Goal: Task Accomplishment & Management: Manage account settings

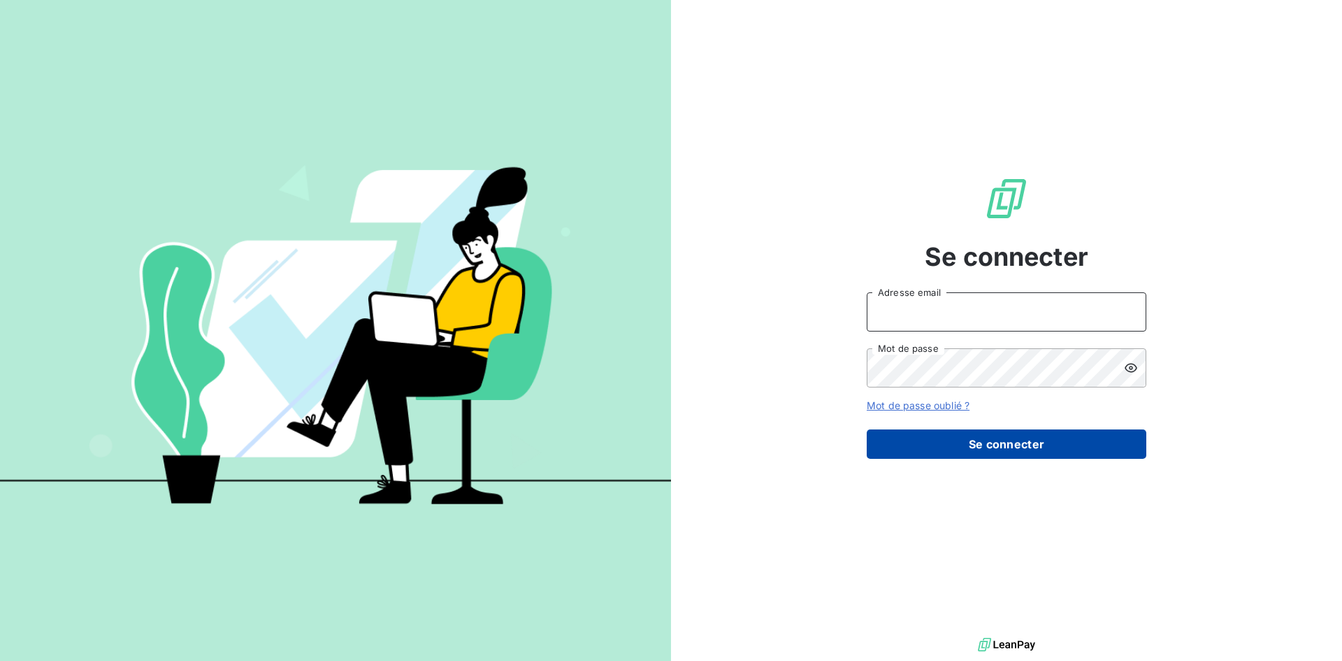
type input "[EMAIL_ADDRESS][DOMAIN_NAME]"
click at [986, 440] on button "Se connecter" at bounding box center [1007, 443] width 280 height 29
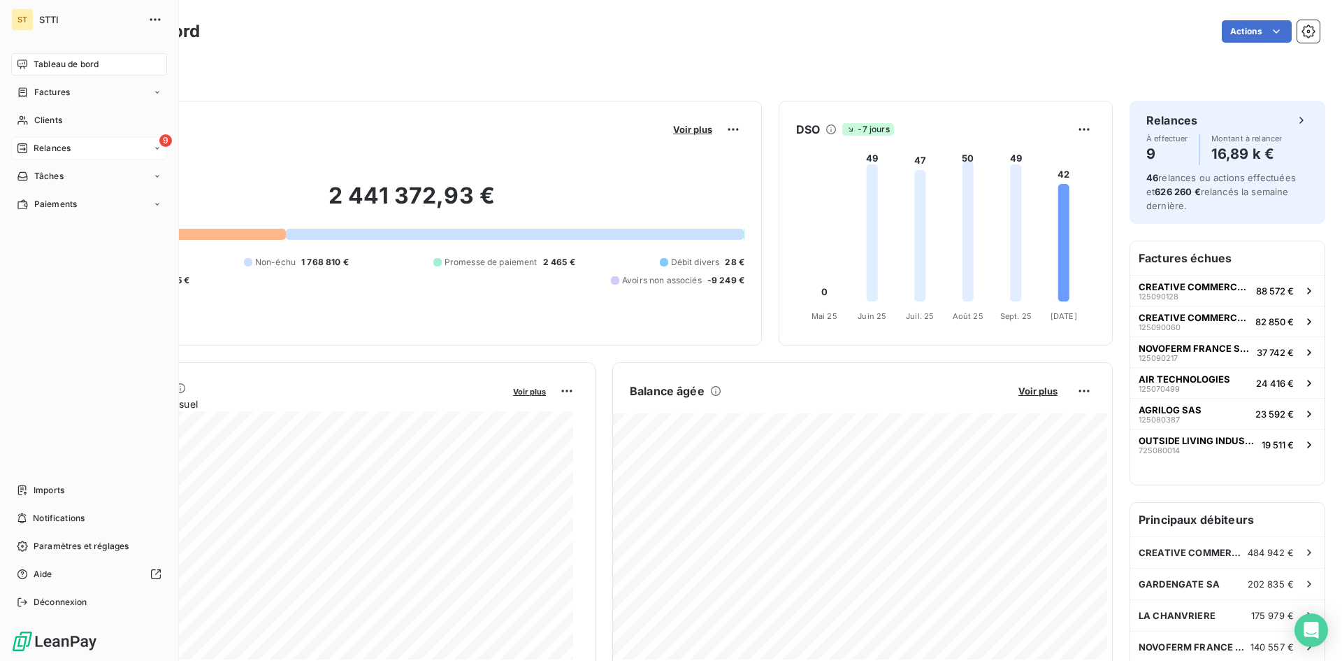
click at [52, 148] on span "Relances" at bounding box center [52, 148] width 37 height 13
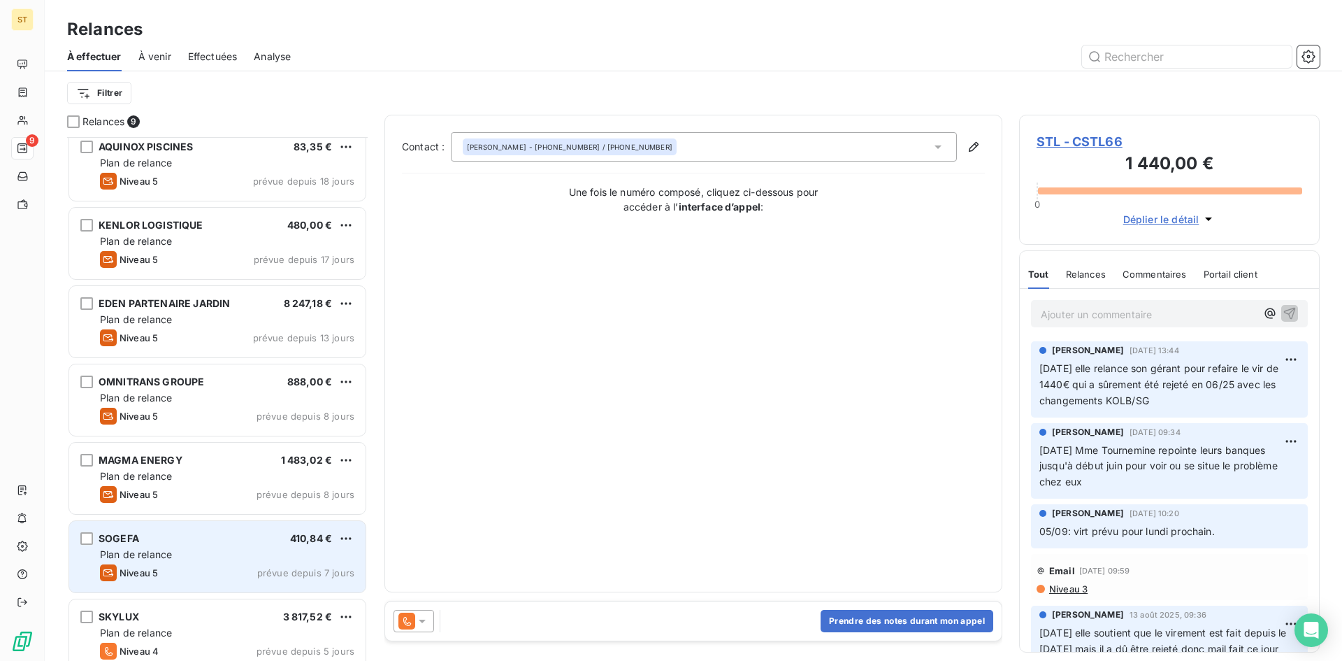
scroll to position [182, 0]
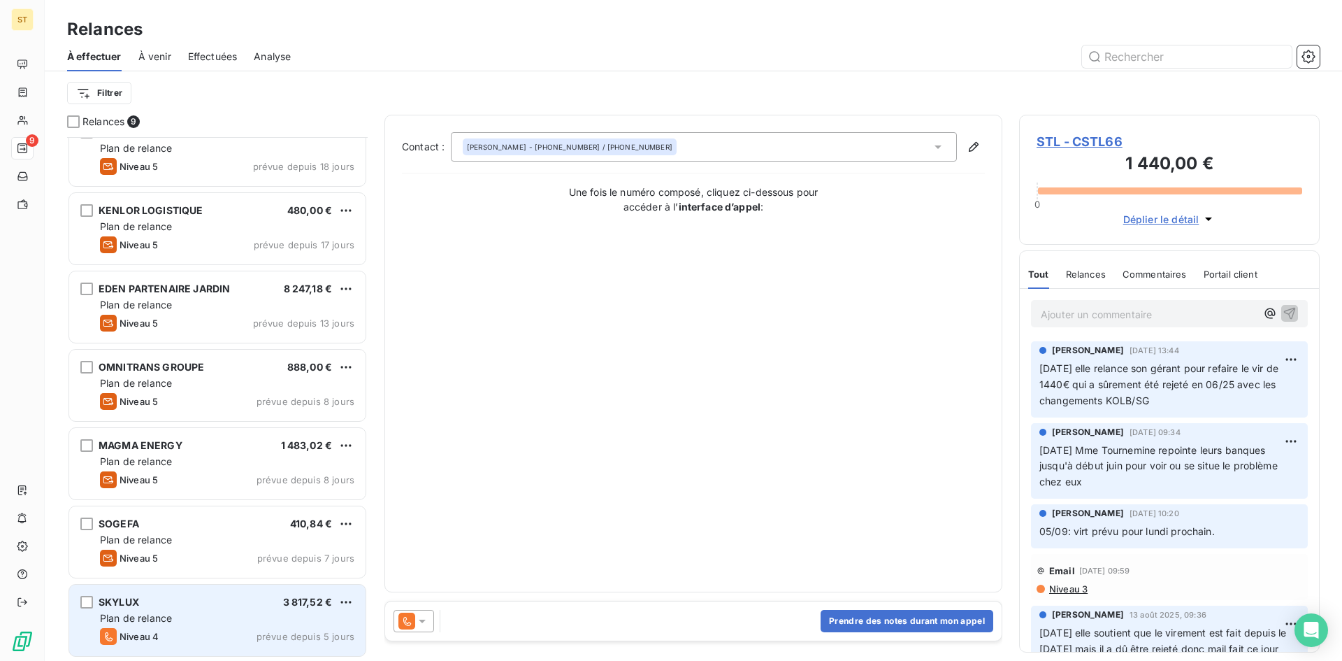
click at [226, 624] on div "Plan de relance" at bounding box center [227, 618] width 254 height 14
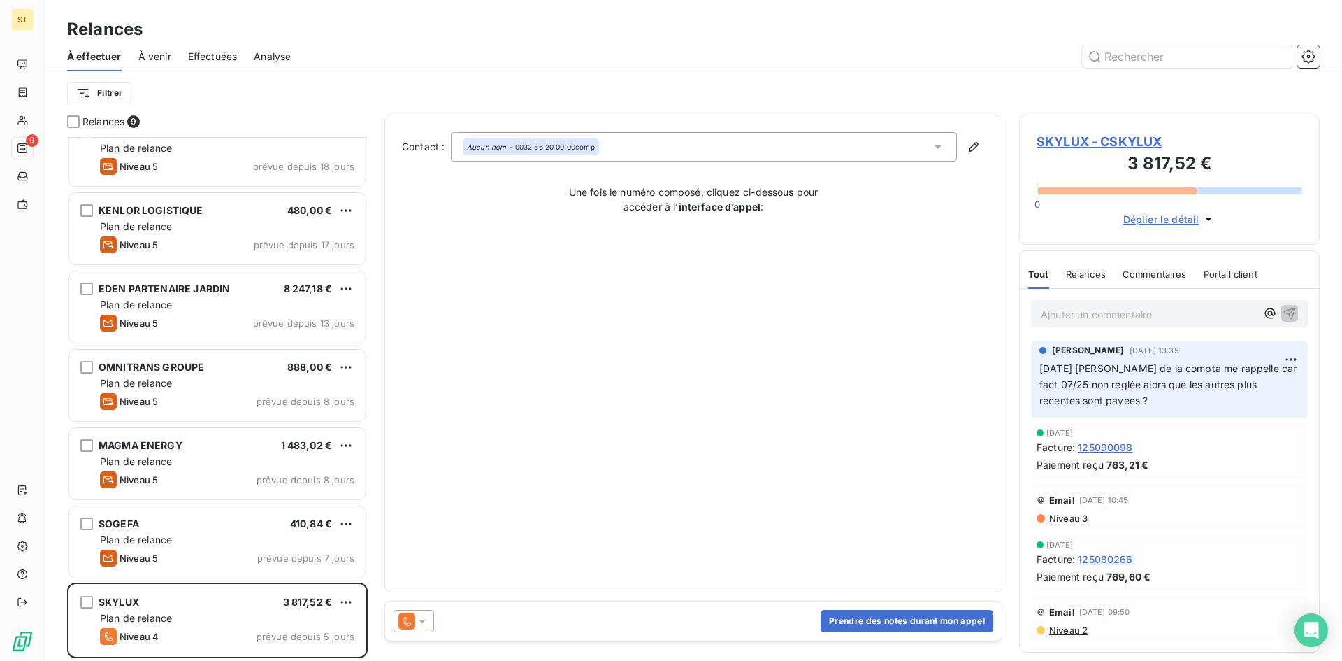
click at [1068, 519] on span "Niveau 3" at bounding box center [1068, 517] width 40 height 11
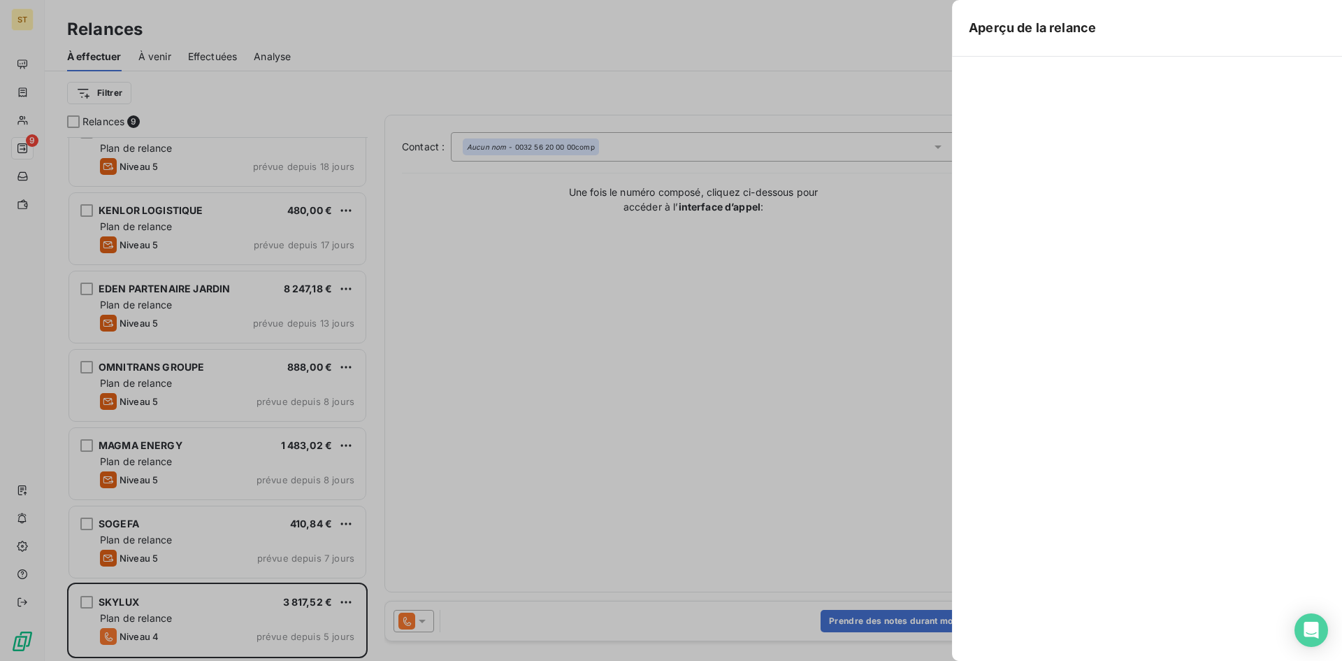
scroll to position [513, 290]
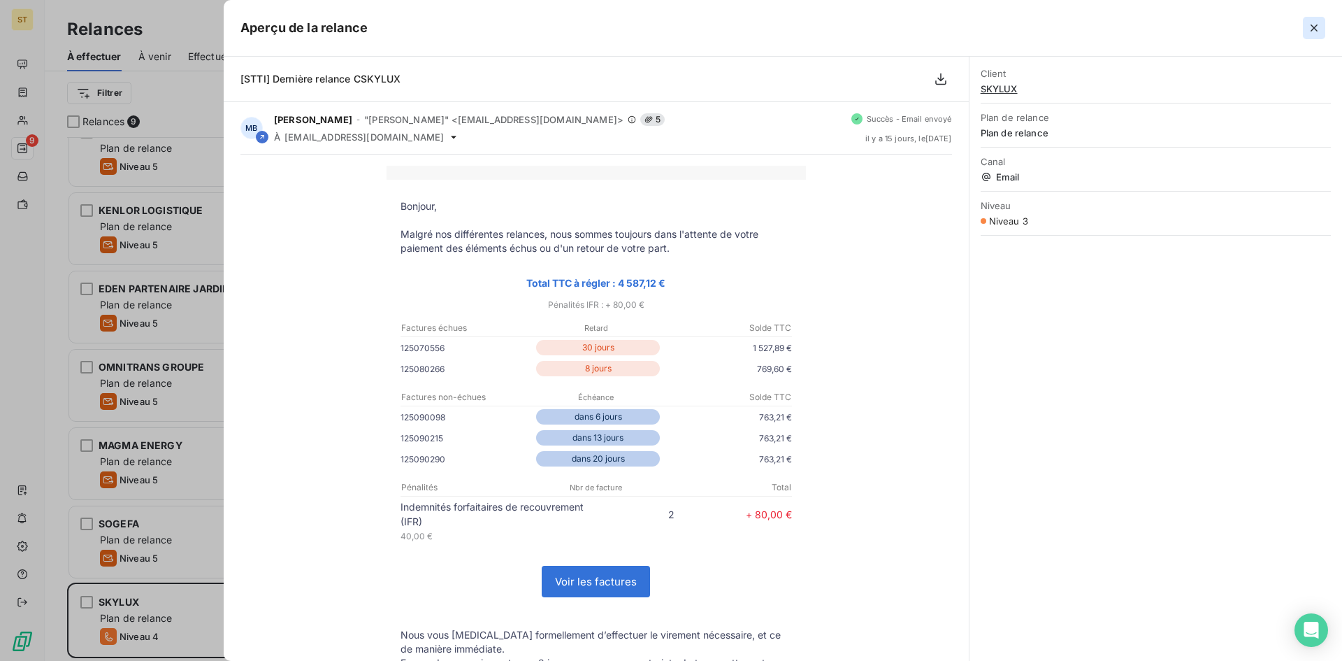
click at [1311, 31] on icon "button" at bounding box center [1314, 28] width 14 height 14
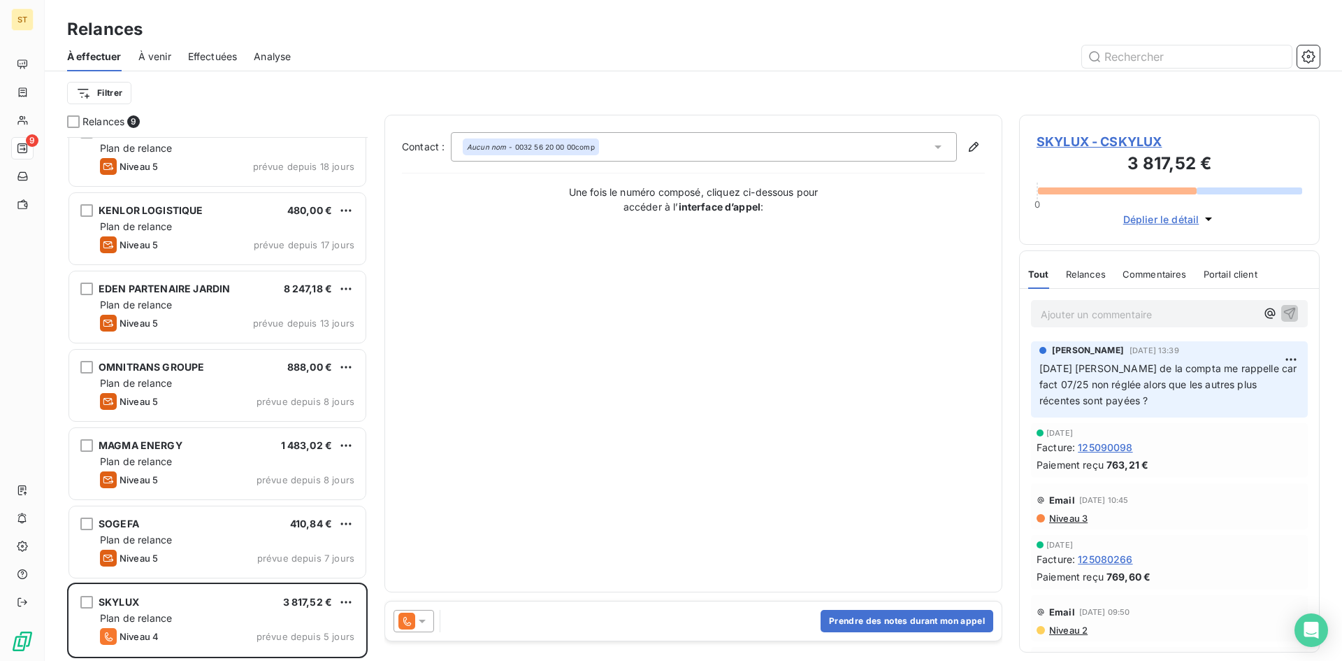
click at [419, 631] on div at bounding box center [414, 621] width 41 height 22
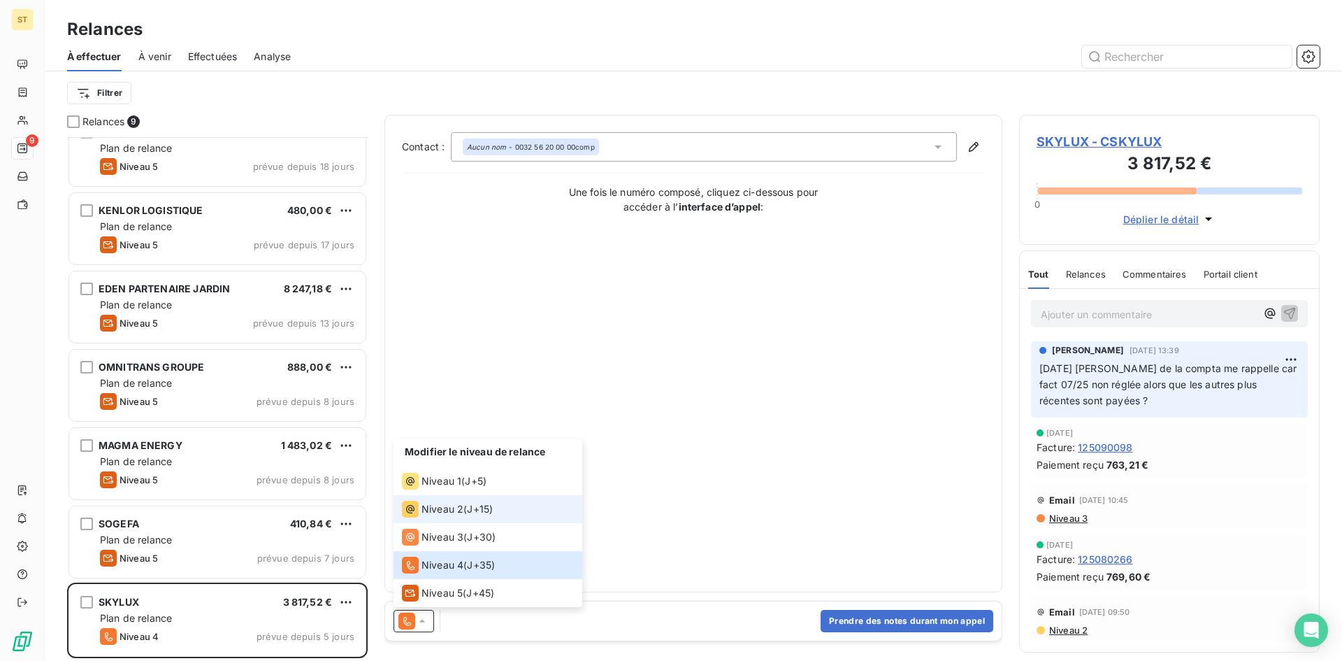
click at [432, 512] on span "Niveau 2" at bounding box center [443, 509] width 42 height 14
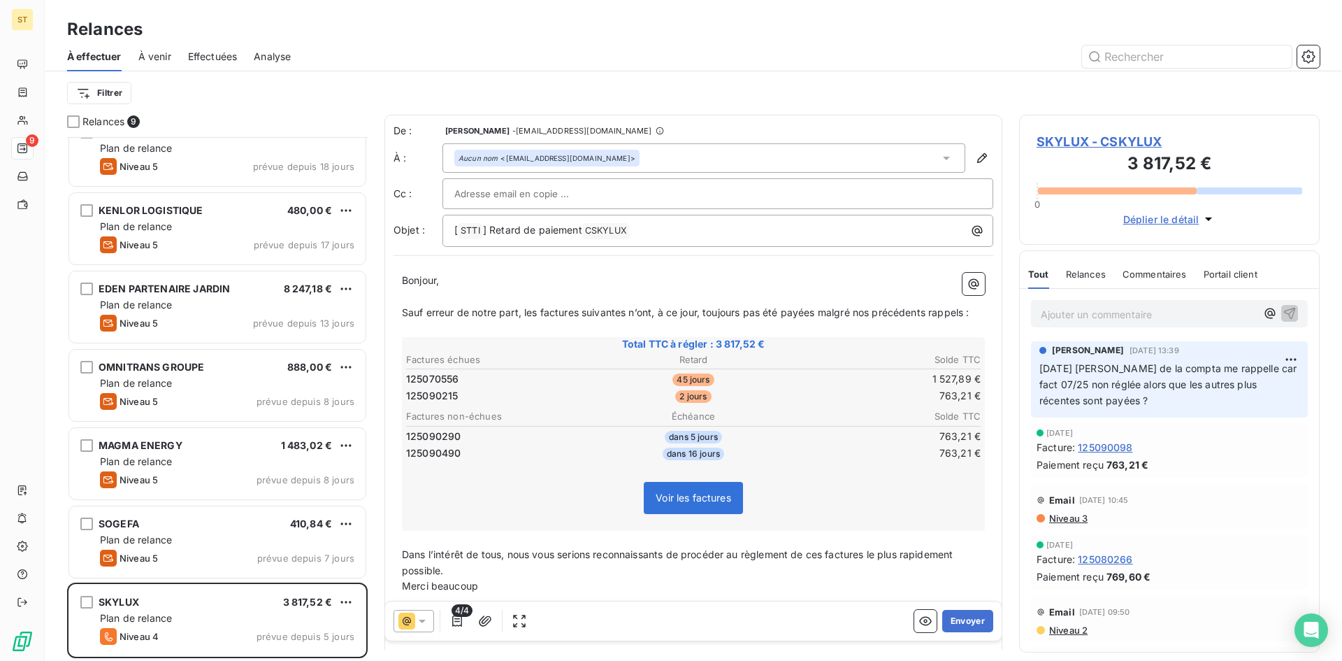
click at [969, 313] on span "Sauf erreur de notre part, les factures suivantes n’ont, à ce jour, toujours pa…" at bounding box center [685, 312] width 567 height 12
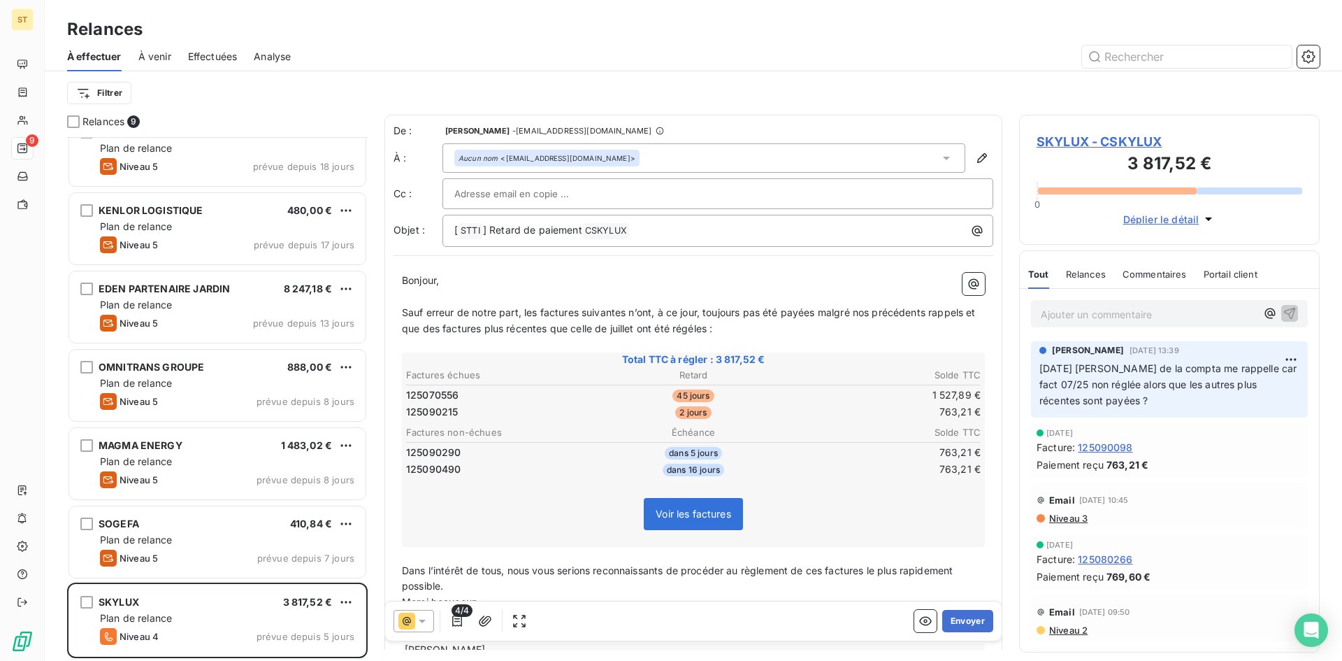
click at [701, 327] on span "Sauf erreur de notre part, les factures suivantes n’ont, à ce jour, toujours pa…" at bounding box center [690, 320] width 577 height 28
click at [532, 311] on span "Sauf erreur de notre part, les factures suivantes n’ont, à ce jour, toujours pa…" at bounding box center [690, 320] width 577 height 28
drag, startPoint x: 553, startPoint y: 329, endPoint x: 639, endPoint y: 329, distance: 86.0
click at [639, 329] on span "Sauf erreur de notre part, la facture 125070556 n'a, à ce jour, toujours pas ét…" at bounding box center [693, 320] width 582 height 28
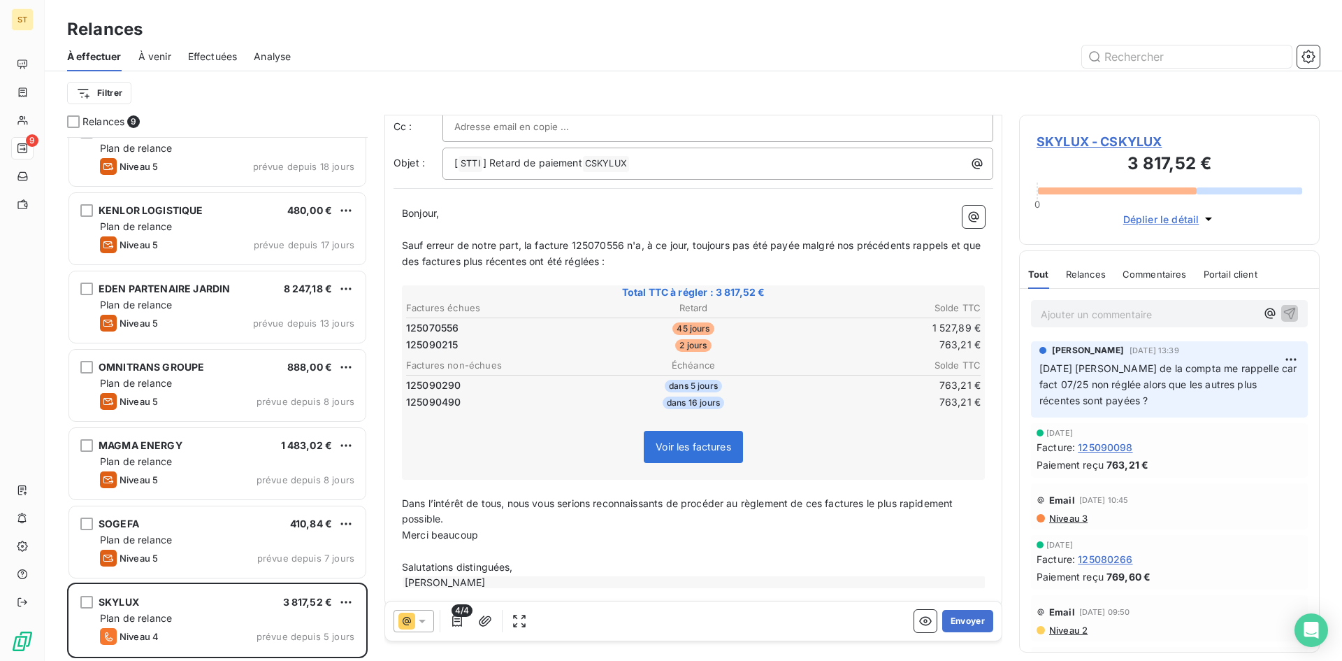
scroll to position [72, 0]
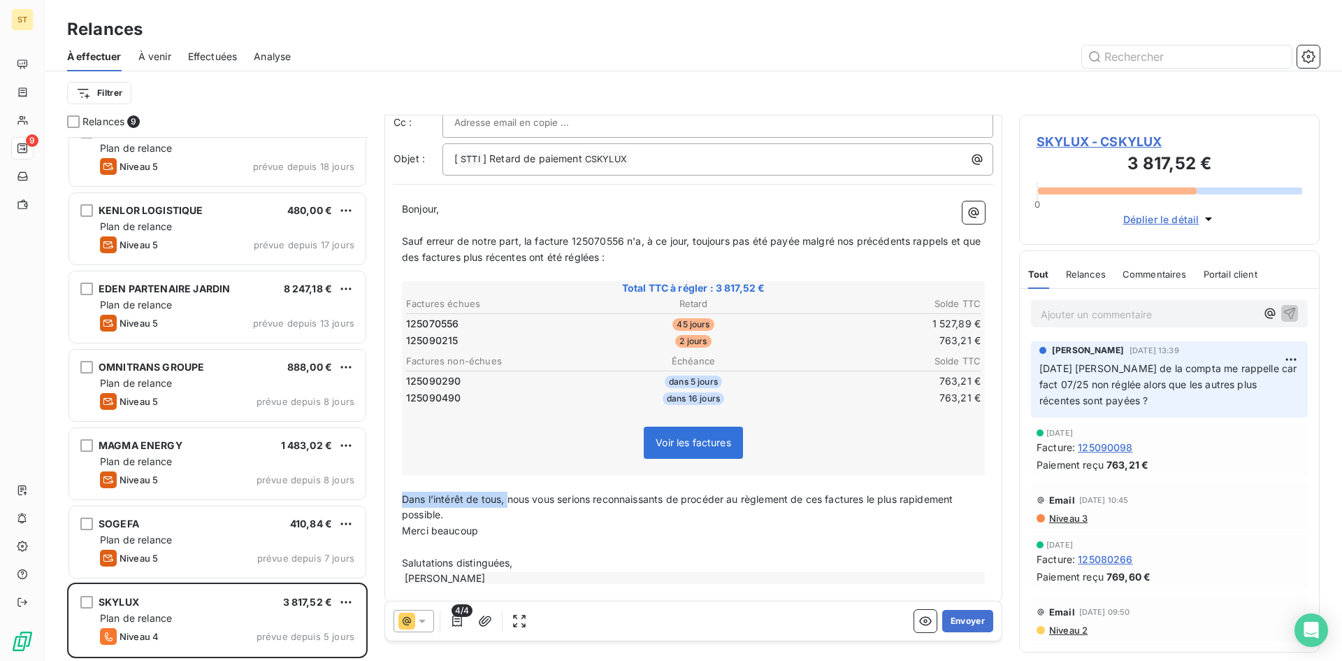
drag, startPoint x: 508, startPoint y: 501, endPoint x: 394, endPoint y: 504, distance: 114.0
click at [394, 504] on div "Bonjour, ﻿ Sauf erreur de notre part, la facture 125070556 n'a, à ce jour, touj…" at bounding box center [694, 393] width 600 height 401
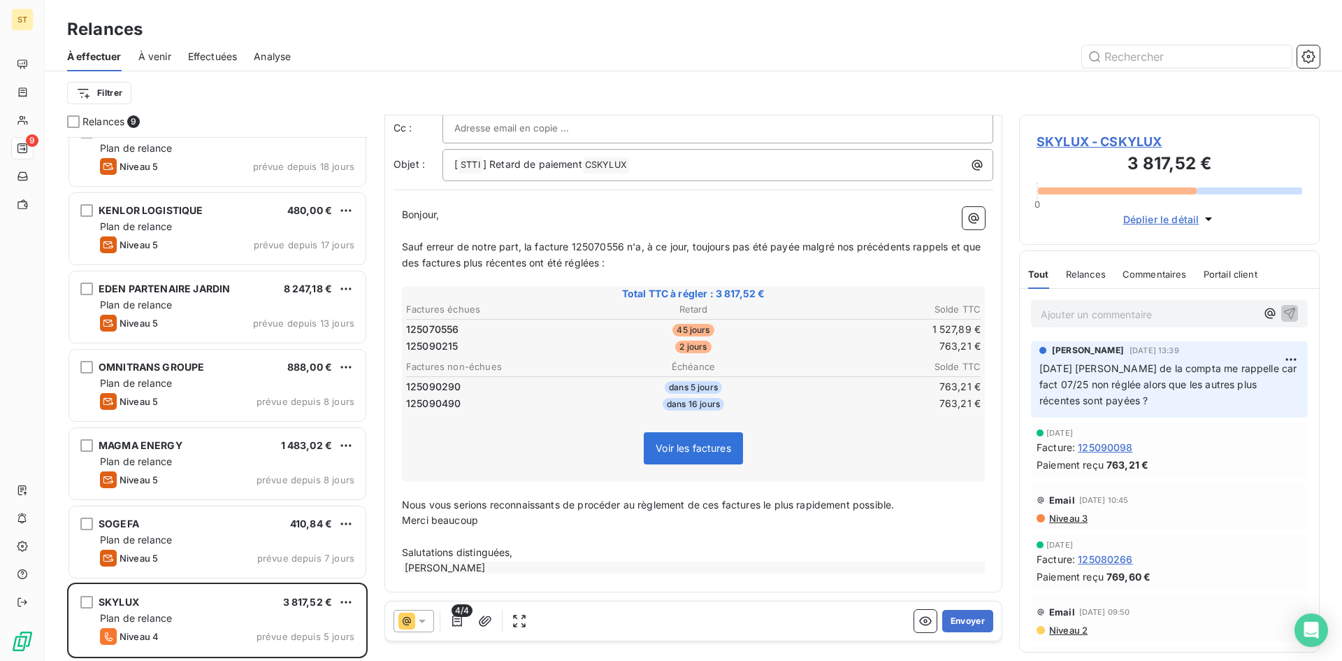
click at [912, 503] on p "Nous vous serions reconnaissants de procéder au règlement de ces factures le pl…" at bounding box center [693, 505] width 583 height 16
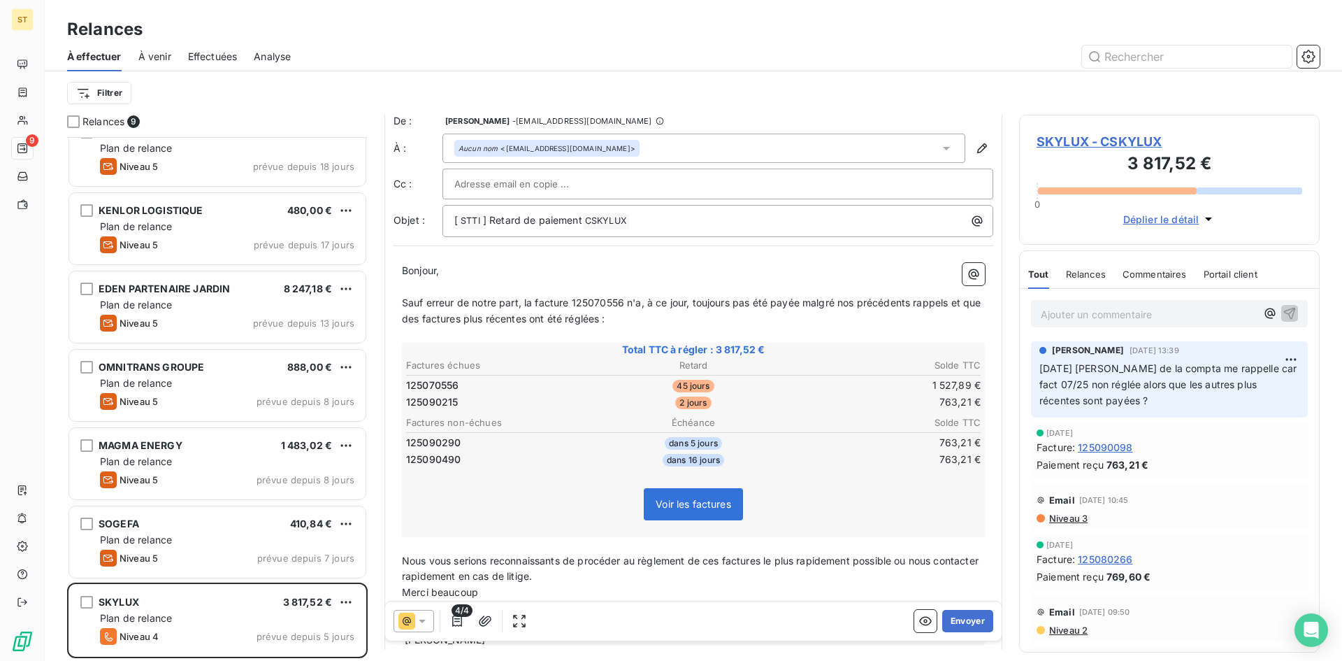
scroll to position [0, 0]
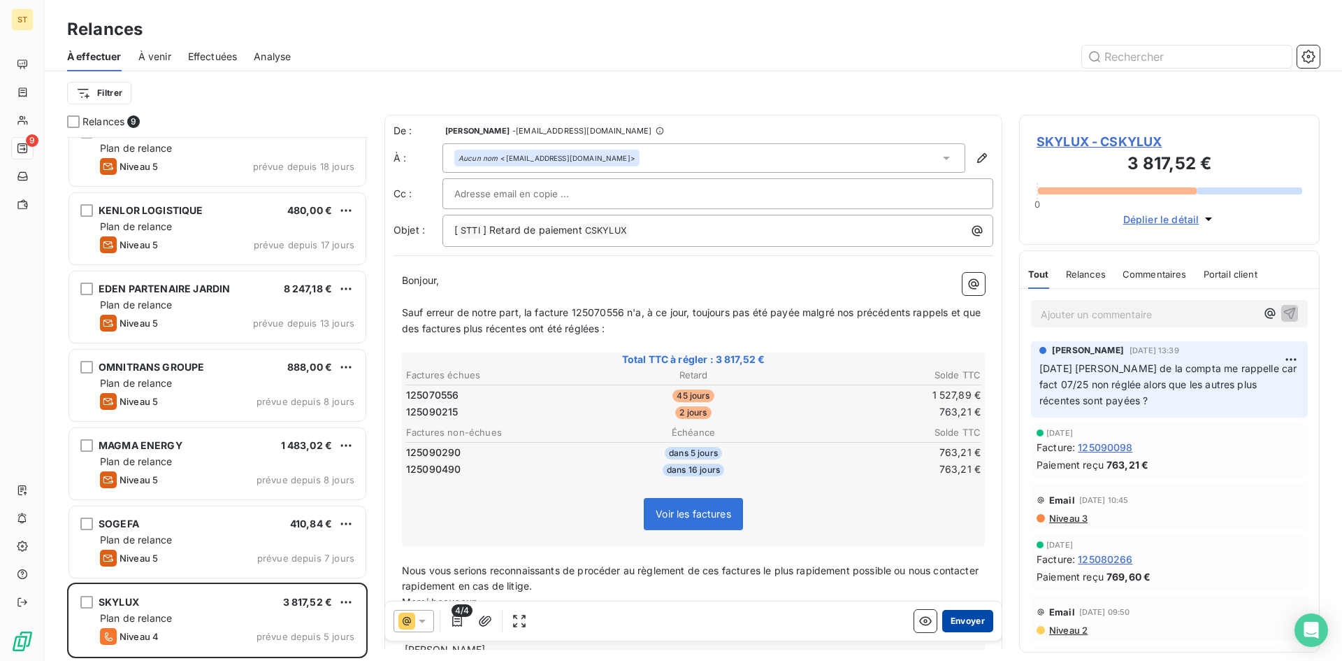
click at [959, 619] on button "Envoyer" at bounding box center [967, 621] width 51 height 22
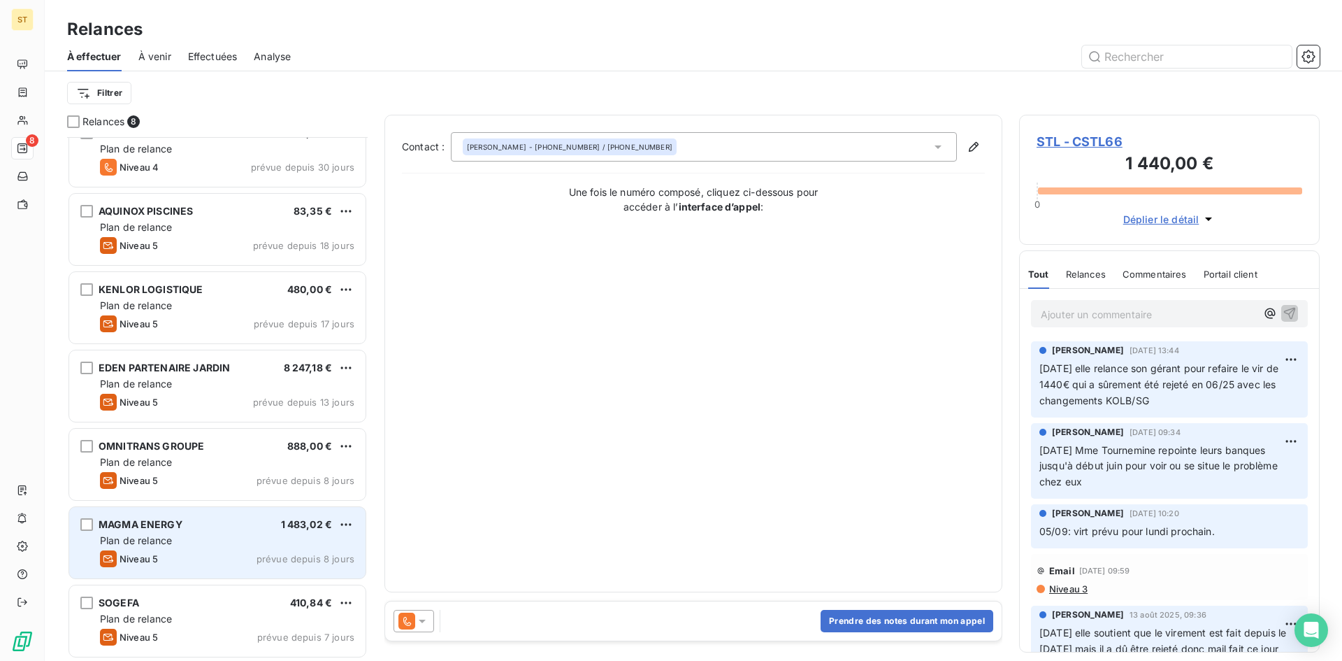
scroll to position [103, 0]
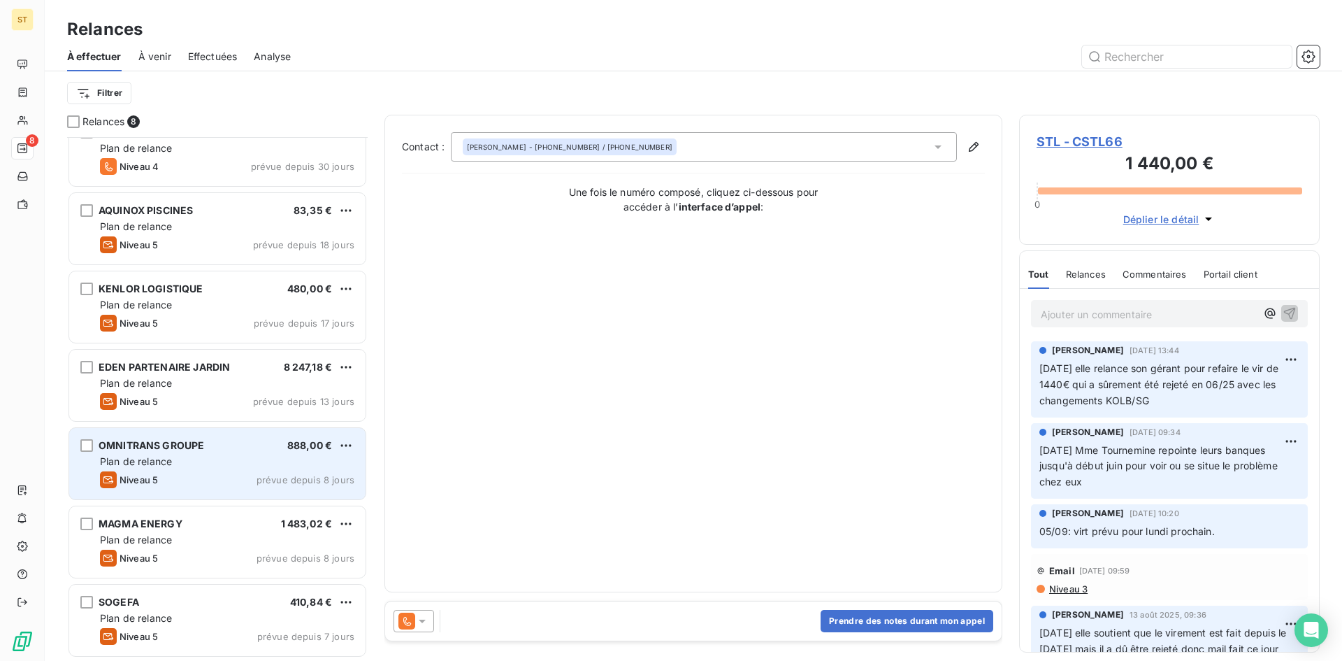
drag, startPoint x: 231, startPoint y: 460, endPoint x: 248, endPoint y: 461, distance: 17.5
click at [231, 460] on div "Plan de relance" at bounding box center [227, 461] width 254 height 14
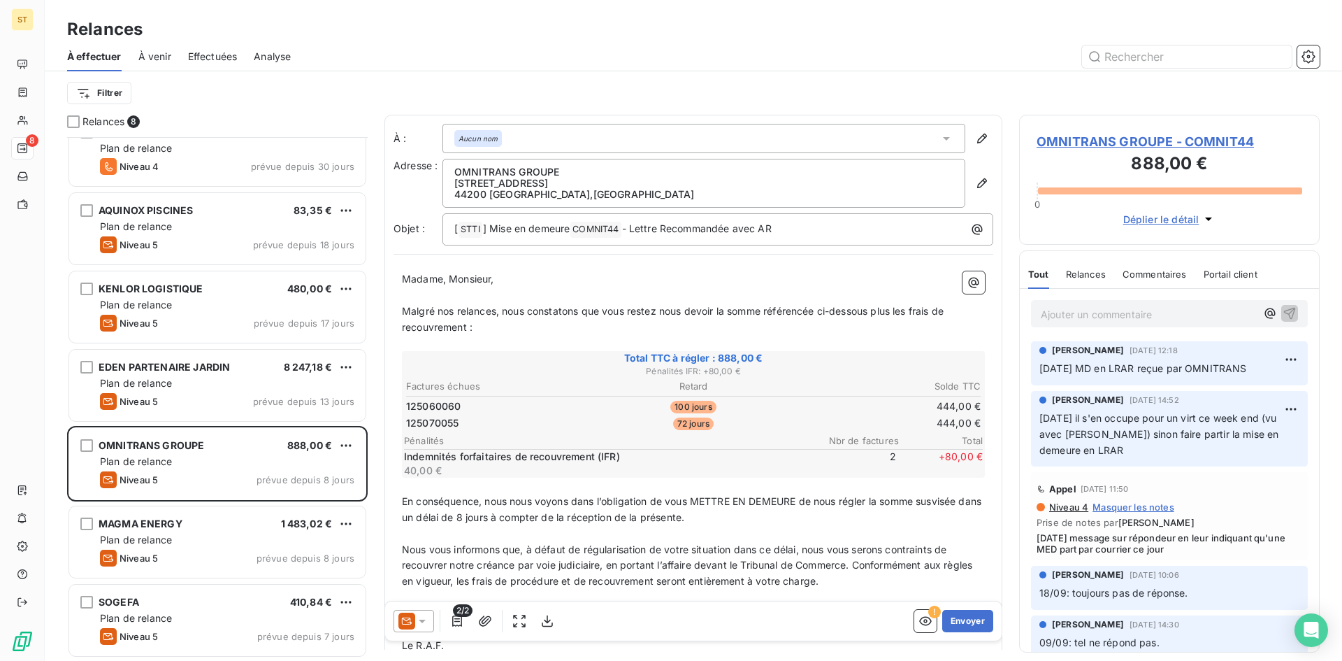
click at [1063, 321] on p "Ajouter un commentaire ﻿" at bounding box center [1148, 314] width 215 height 17
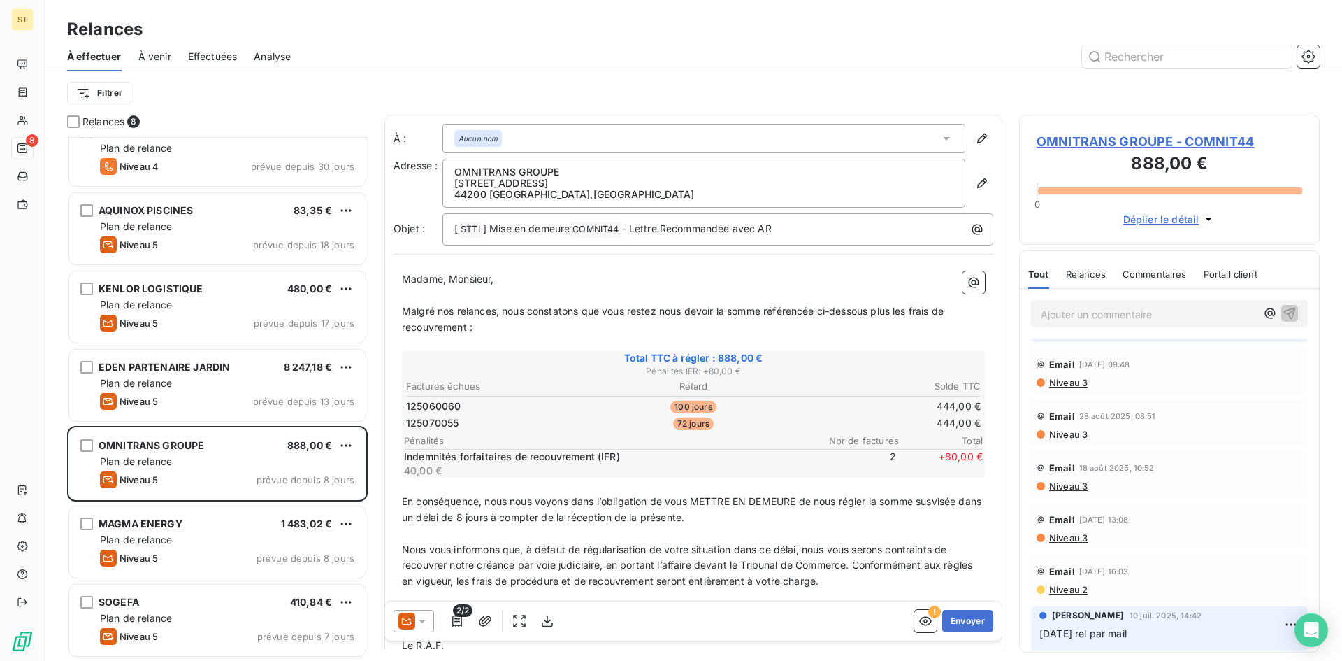
scroll to position [368, 0]
click at [1091, 308] on p "Ajouter un commentaire ﻿" at bounding box center [1148, 314] width 215 height 17
click at [1088, 314] on span "[DATE] [PERSON_NAME] E" at bounding box center [1104, 313] width 126 height 12
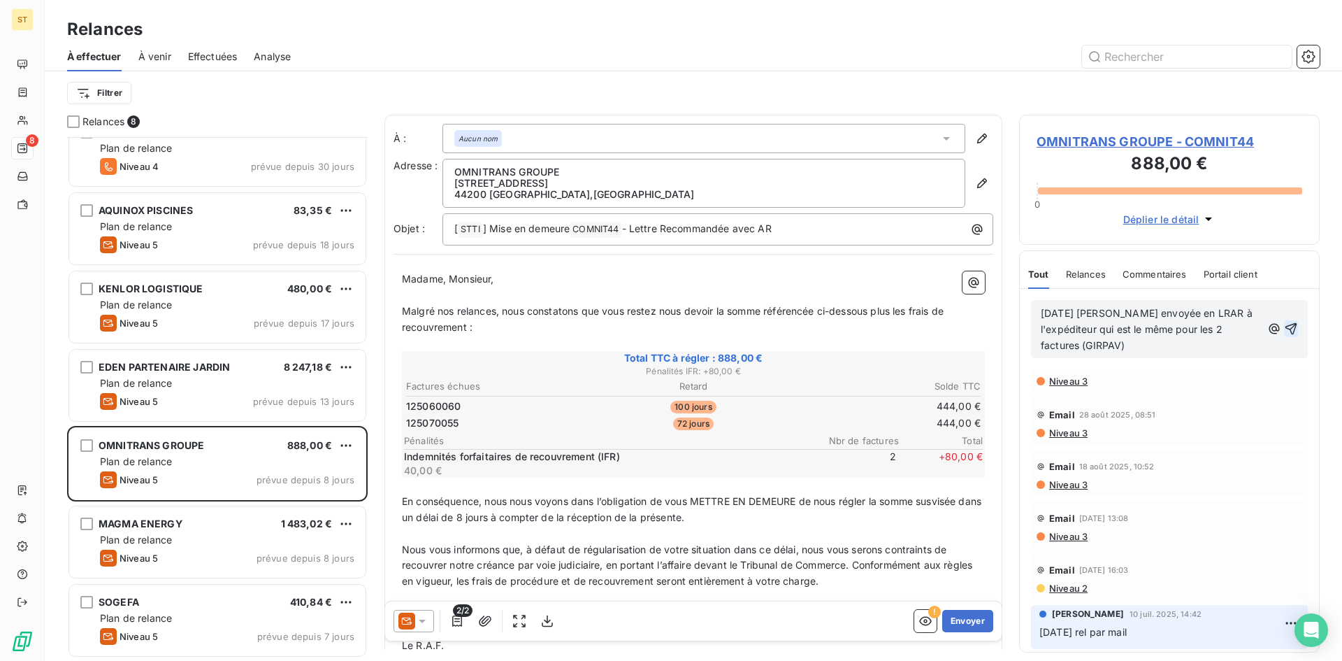
click at [1286, 331] on icon "button" at bounding box center [1292, 329] width 12 height 12
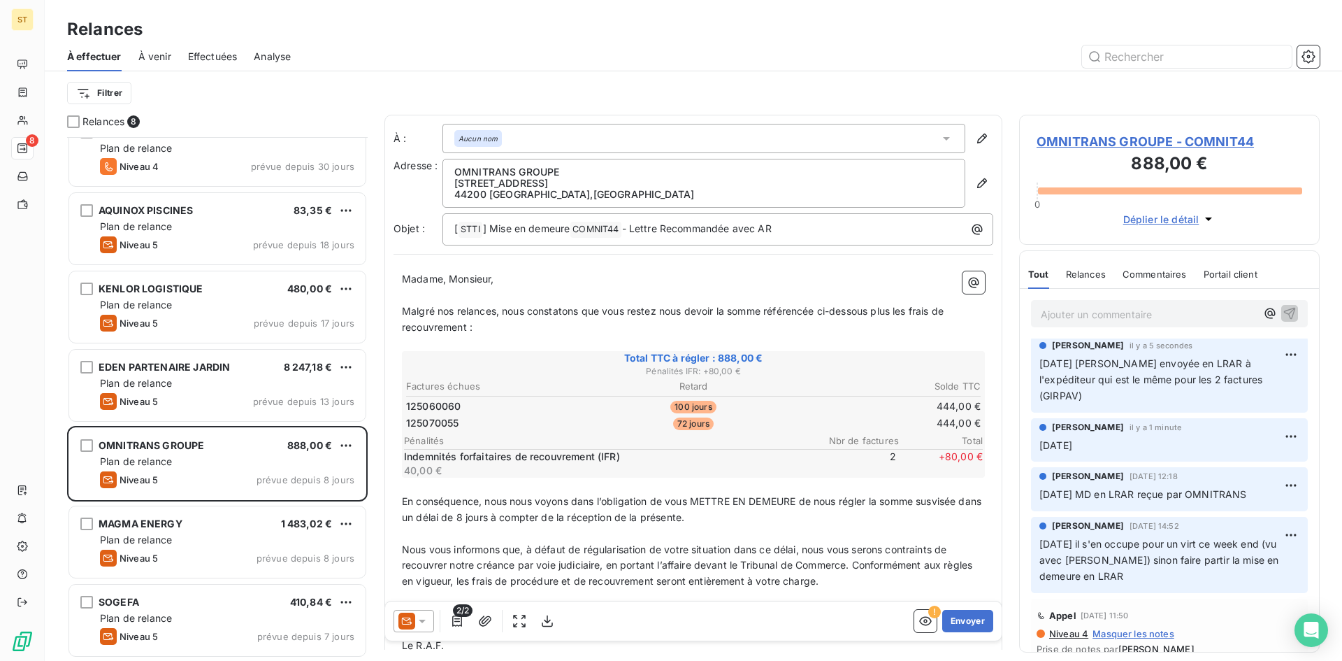
scroll to position [0, 0]
click at [1291, 425] on html "ST 8 Relances À effectuer À venir Effectuées Analyse Filtrer Relances 8 STL 1 4…" at bounding box center [671, 330] width 1342 height 661
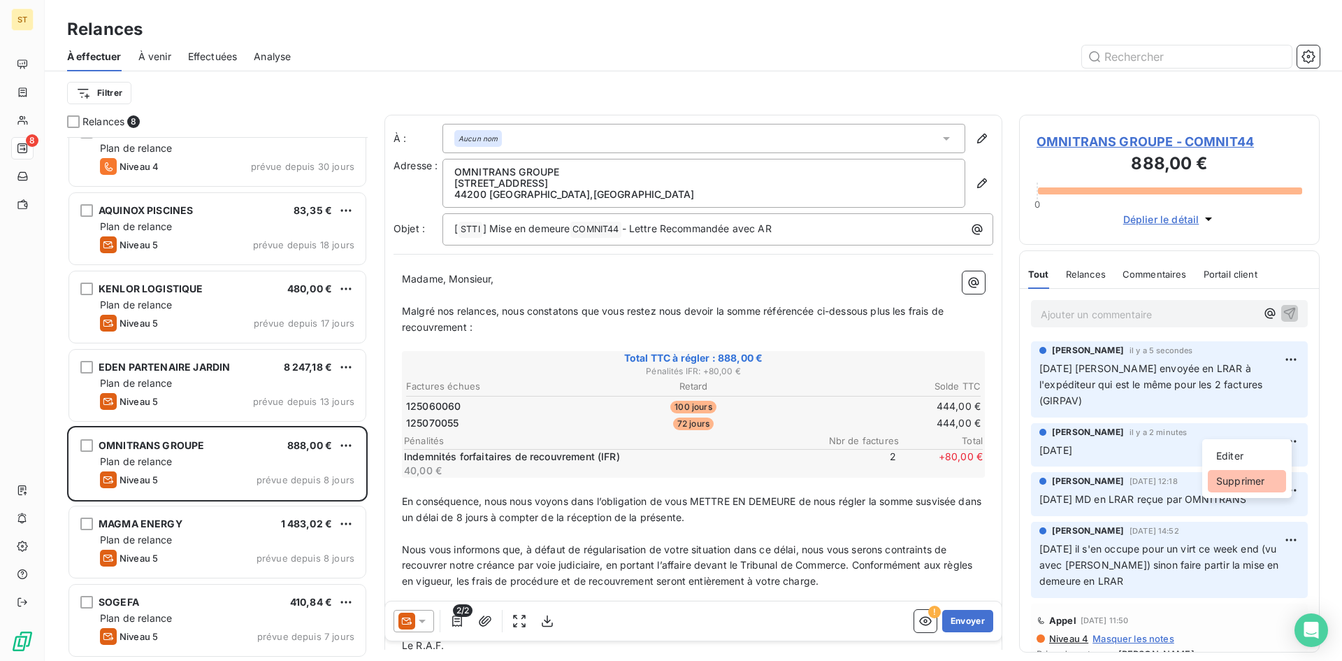
click at [1237, 480] on div "Supprimer" at bounding box center [1247, 481] width 78 height 22
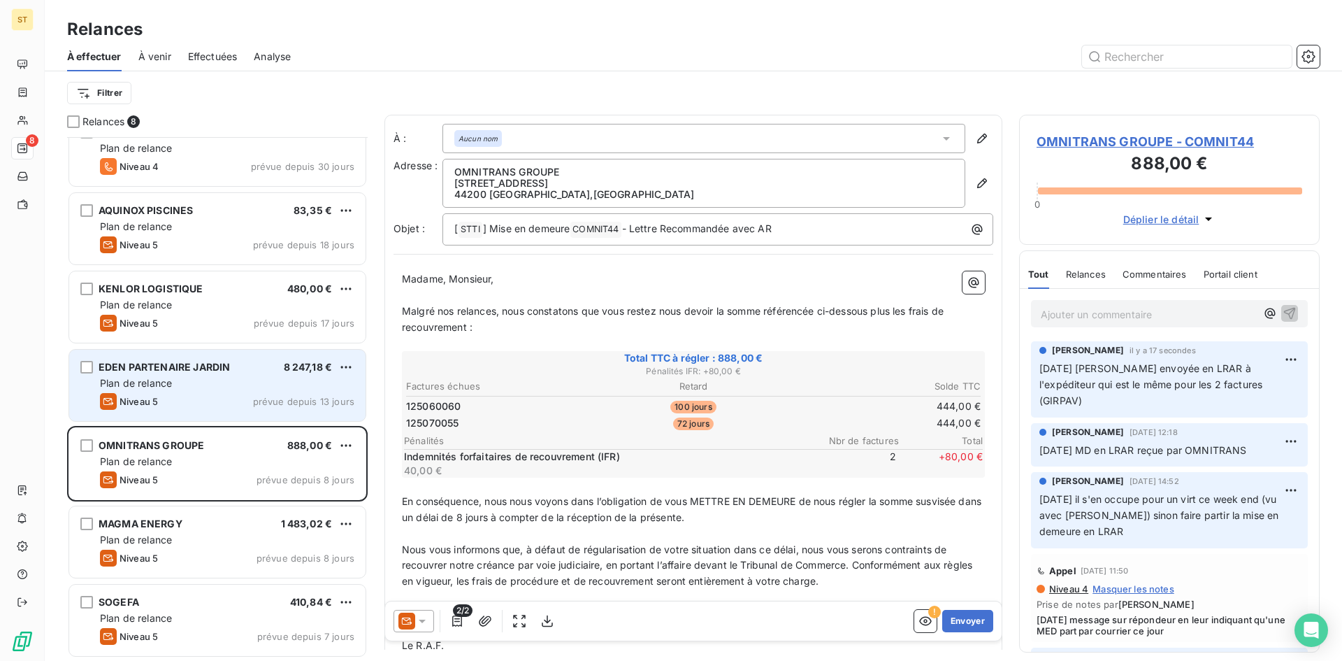
click at [219, 378] on div "Plan de relance" at bounding box center [227, 383] width 254 height 14
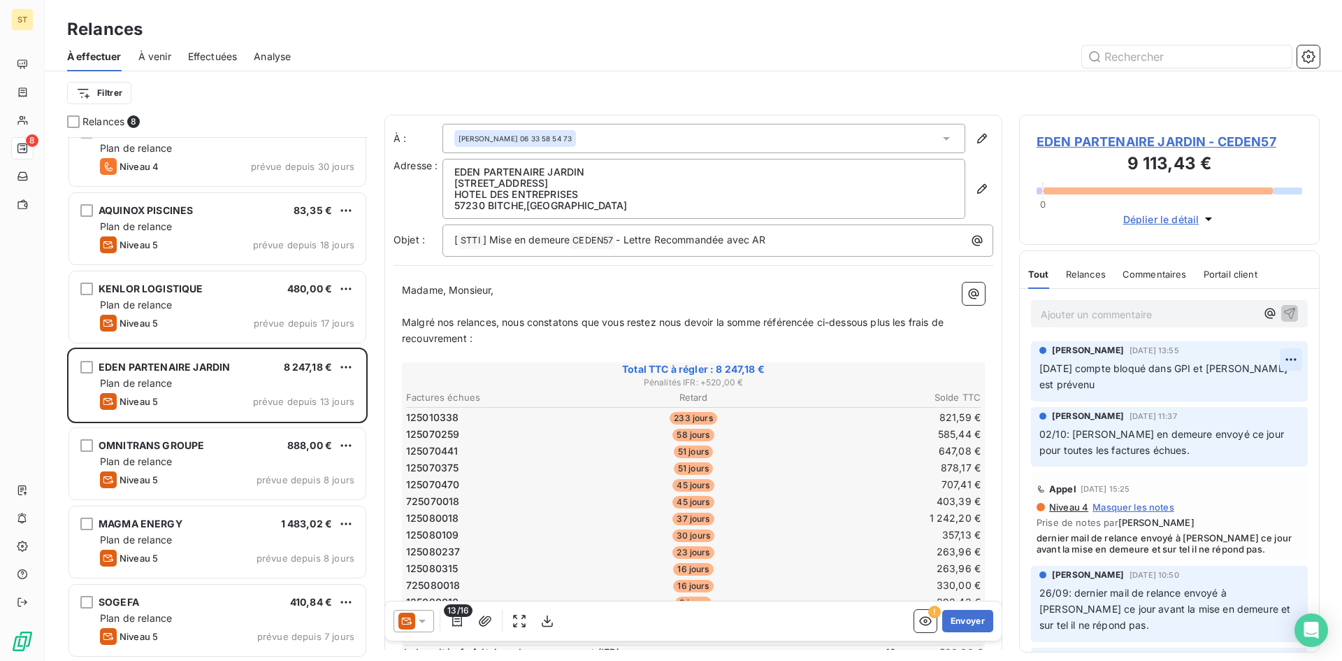
click at [1284, 357] on html "ST 8 Relances À effectuer À venir Effectuées Analyse Filtrer Relances 8 STL 1 4…" at bounding box center [671, 330] width 1342 height 661
click at [1221, 394] on div "Editer" at bounding box center [1247, 390] width 78 height 22
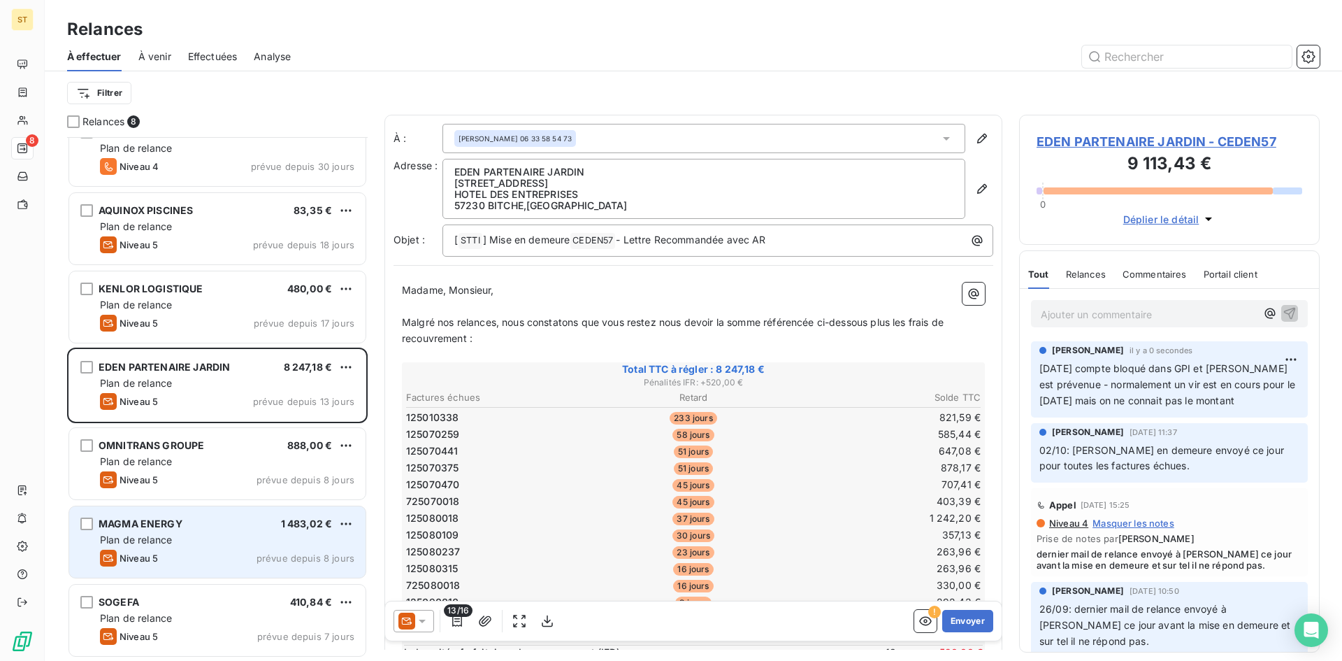
click at [178, 540] on div "Plan de relance" at bounding box center [227, 540] width 254 height 14
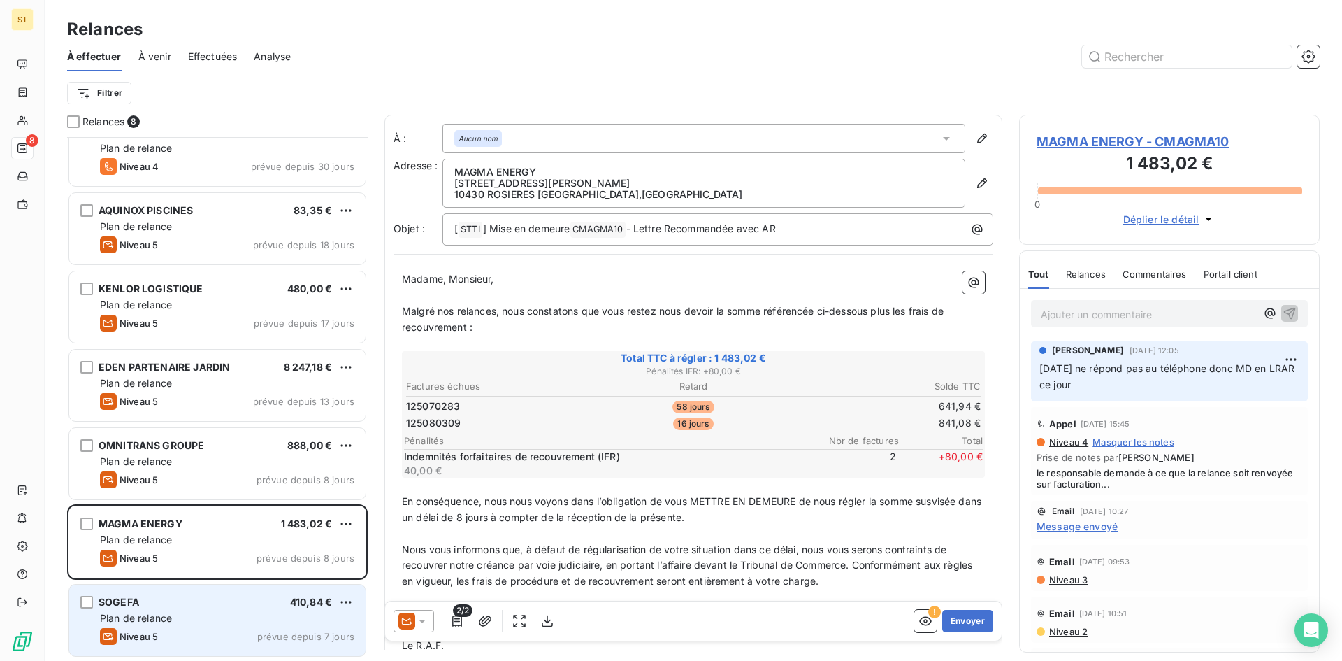
click at [169, 604] on div "SOGEFA 410,84 €" at bounding box center [227, 602] width 254 height 13
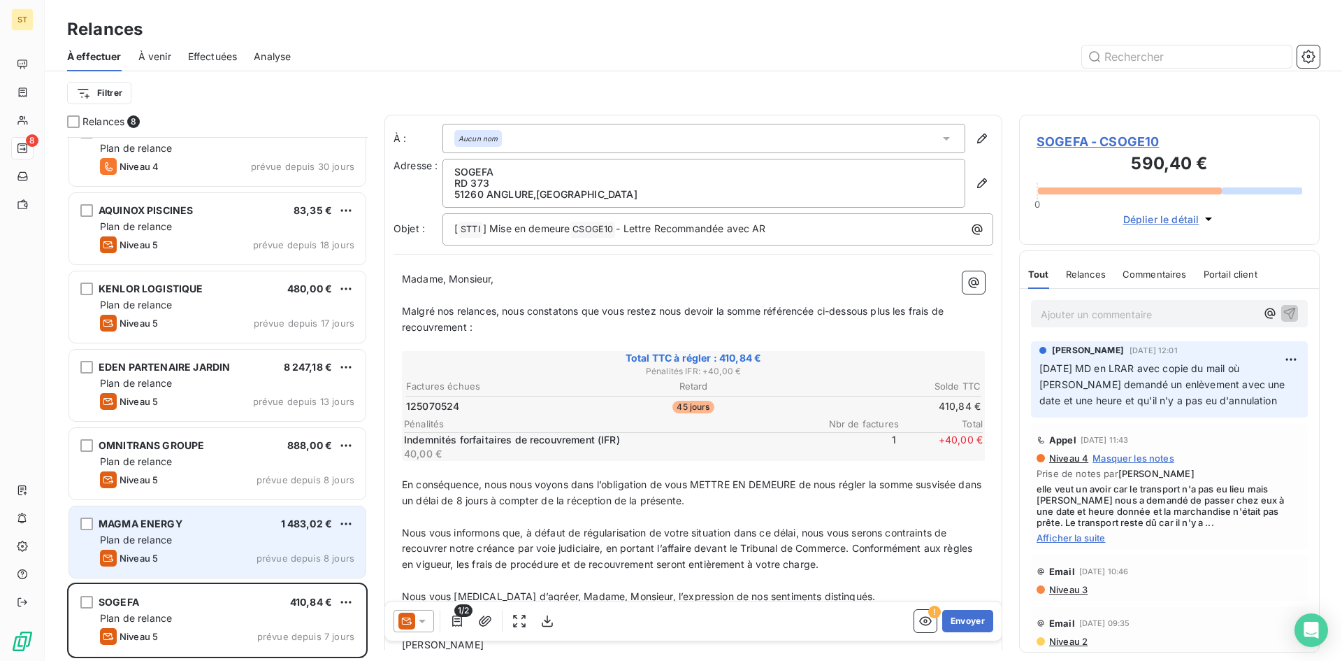
click at [150, 542] on span "Plan de relance" at bounding box center [136, 539] width 72 height 12
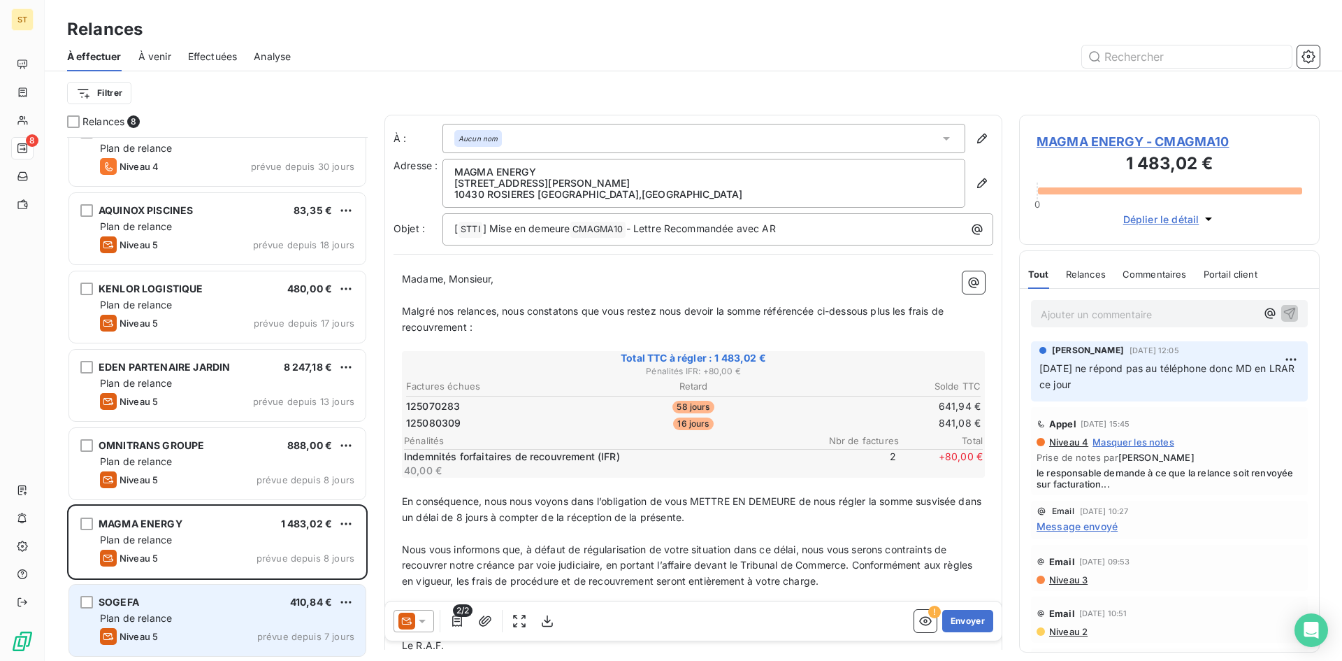
click at [159, 606] on div "SOGEFA 410,84 €" at bounding box center [227, 602] width 254 height 13
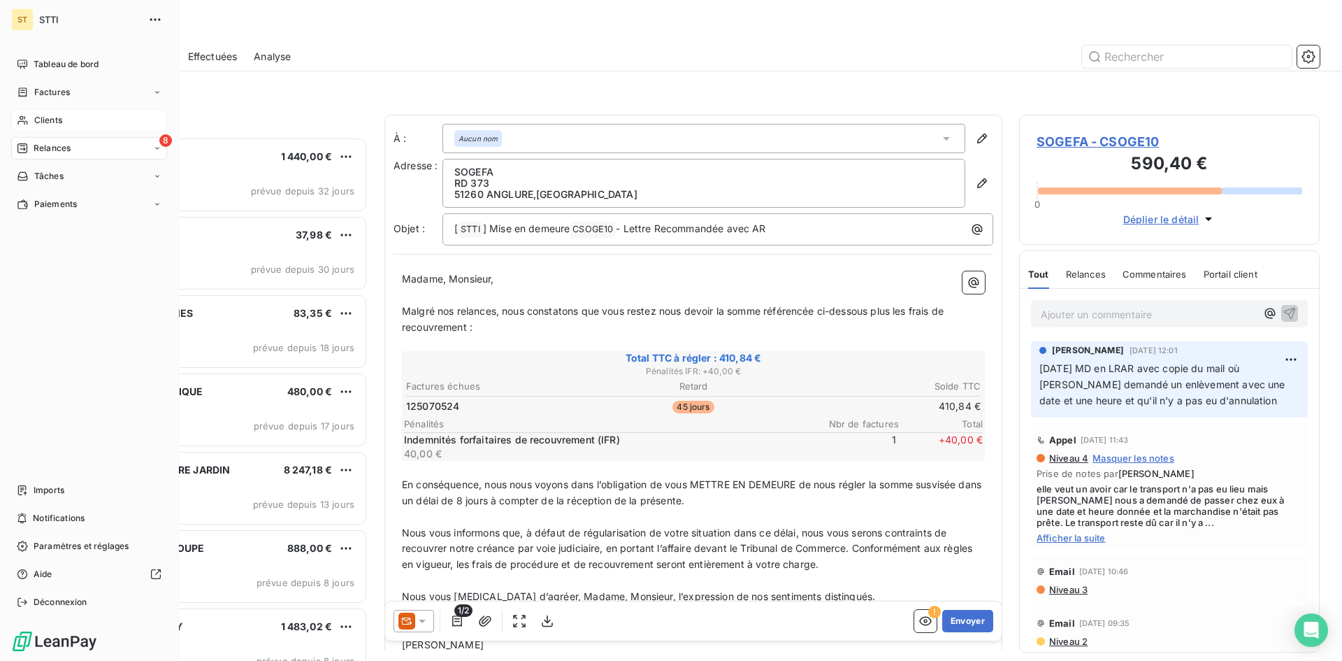
click at [33, 122] on div "Clients" at bounding box center [89, 120] width 156 height 22
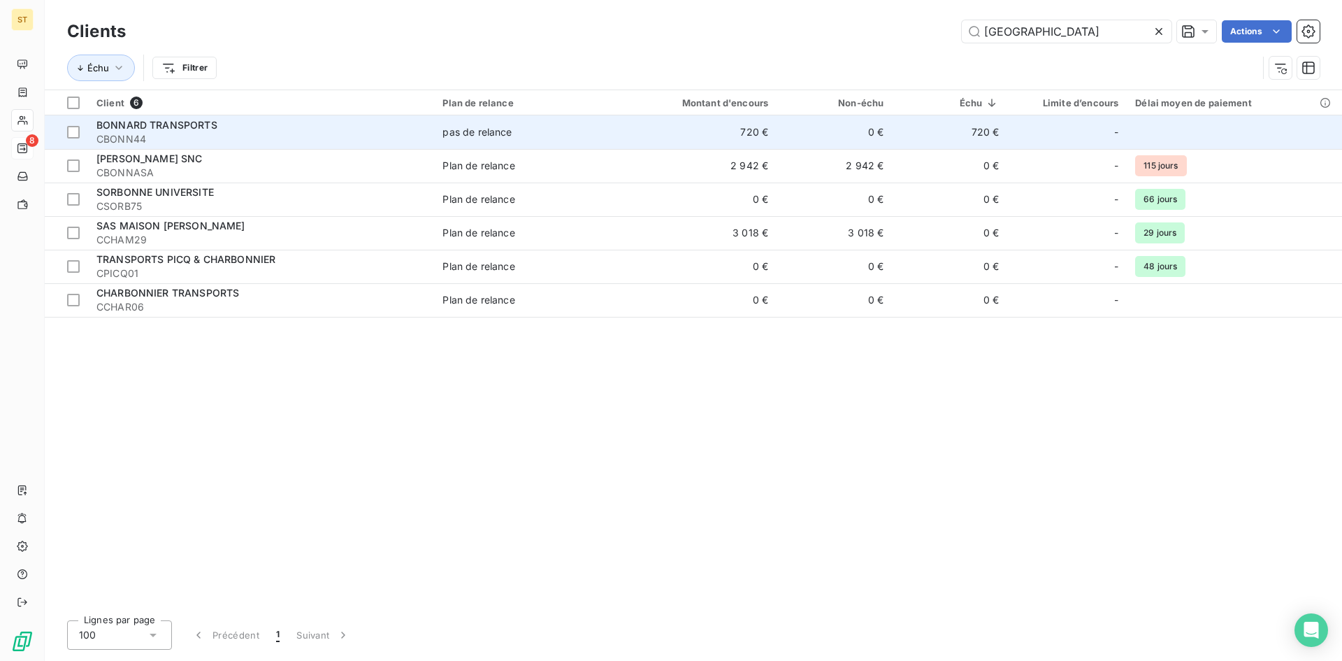
type input "[GEOGRAPHIC_DATA]"
click at [143, 138] on span "CBONN44" at bounding box center [260, 139] width 329 height 14
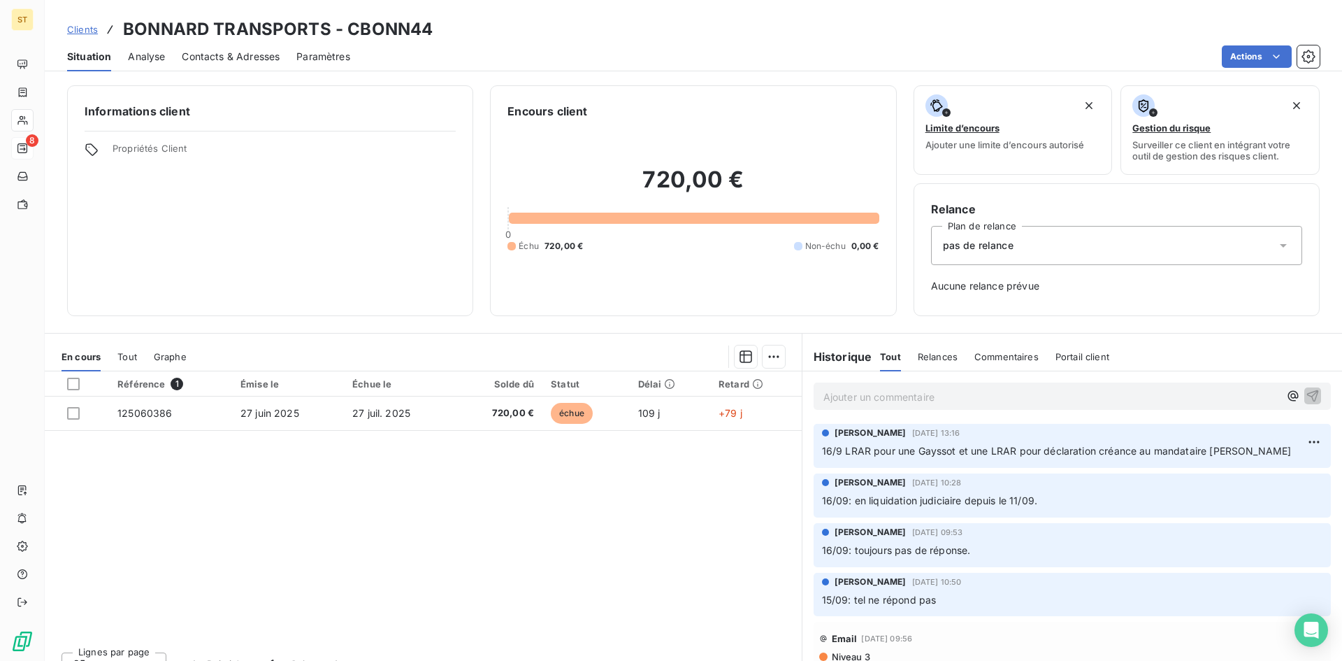
click at [831, 401] on p "Ajouter un commentaire ﻿" at bounding box center [1052, 396] width 456 height 17
click at [907, 399] on p "[DATE] le client" at bounding box center [1052, 396] width 456 height 16
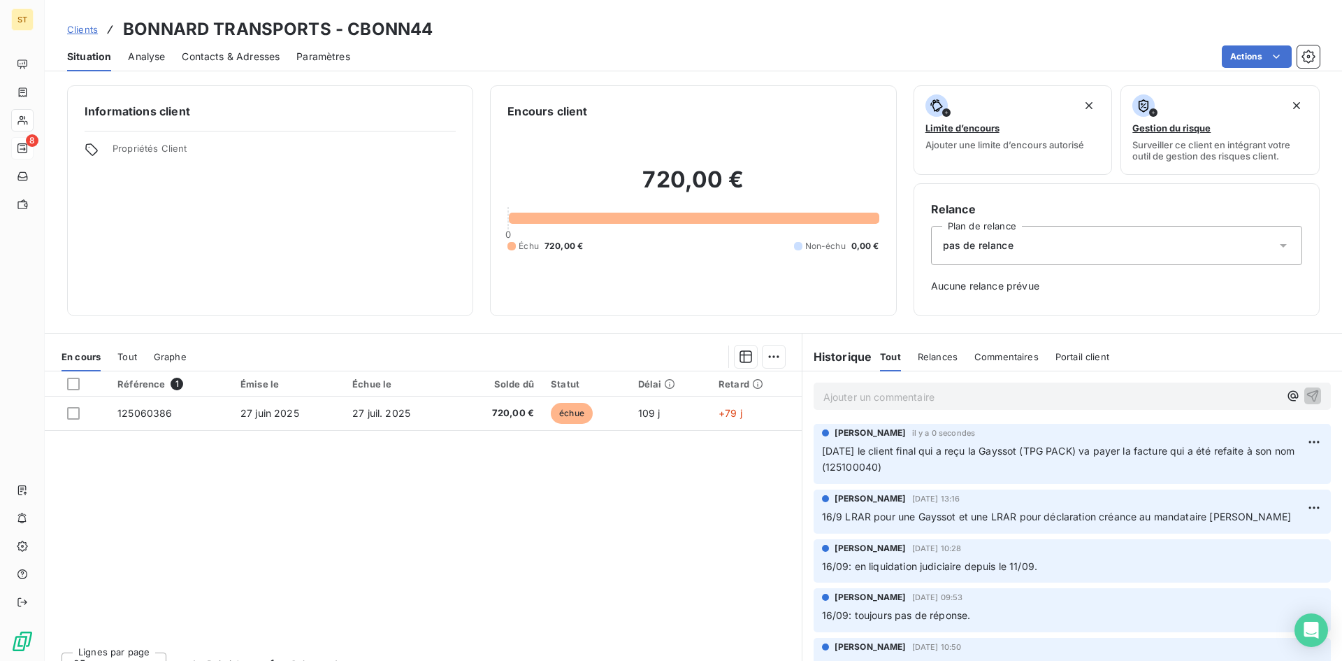
click at [72, 35] on link "Clients" at bounding box center [82, 29] width 31 height 14
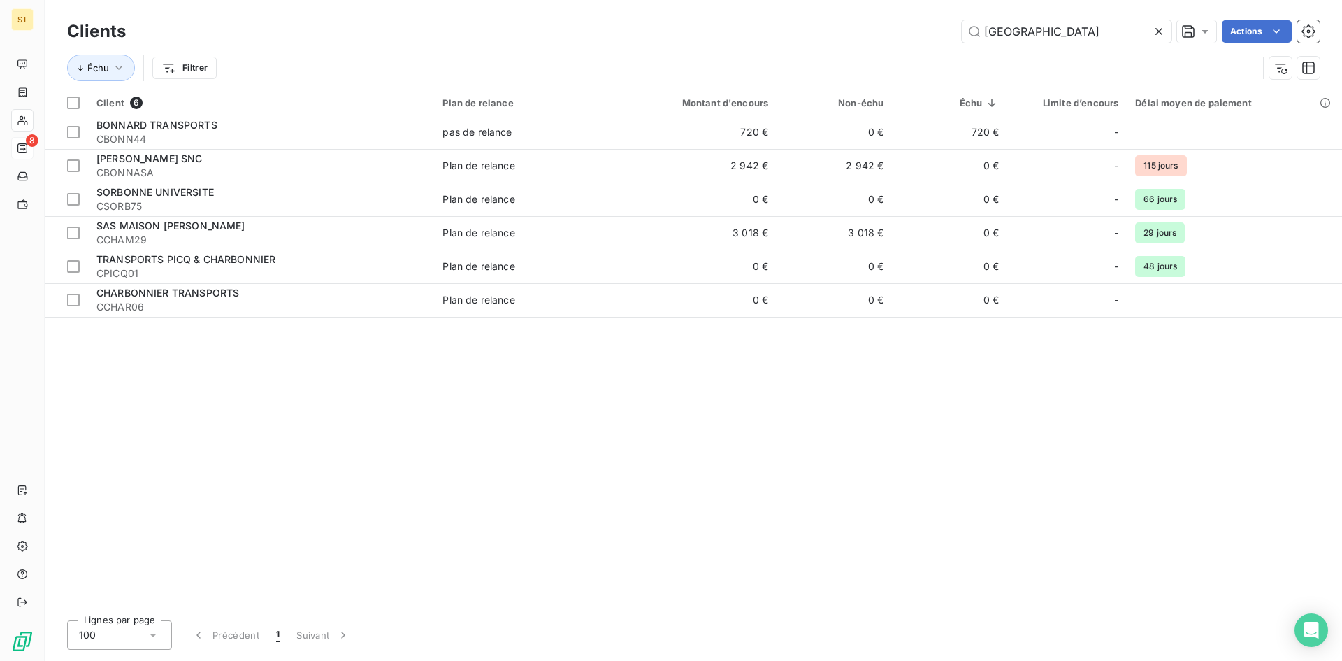
drag, startPoint x: 1021, startPoint y: 34, endPoint x: 942, endPoint y: 15, distance: 81.1
click at [942, 15] on div "Clients bonn Actions Échu Filtrer" at bounding box center [694, 44] width 1298 height 89
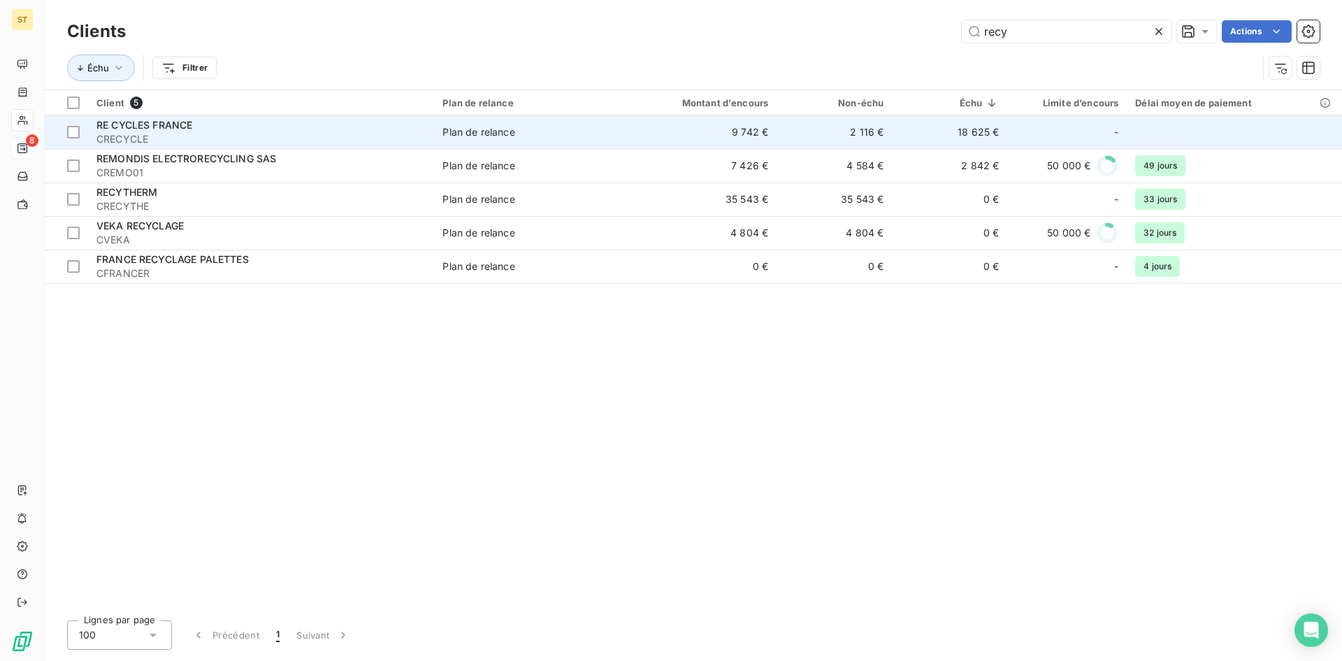
type input "recy"
click at [140, 141] on span "CRECYCLE" at bounding box center [260, 139] width 329 height 14
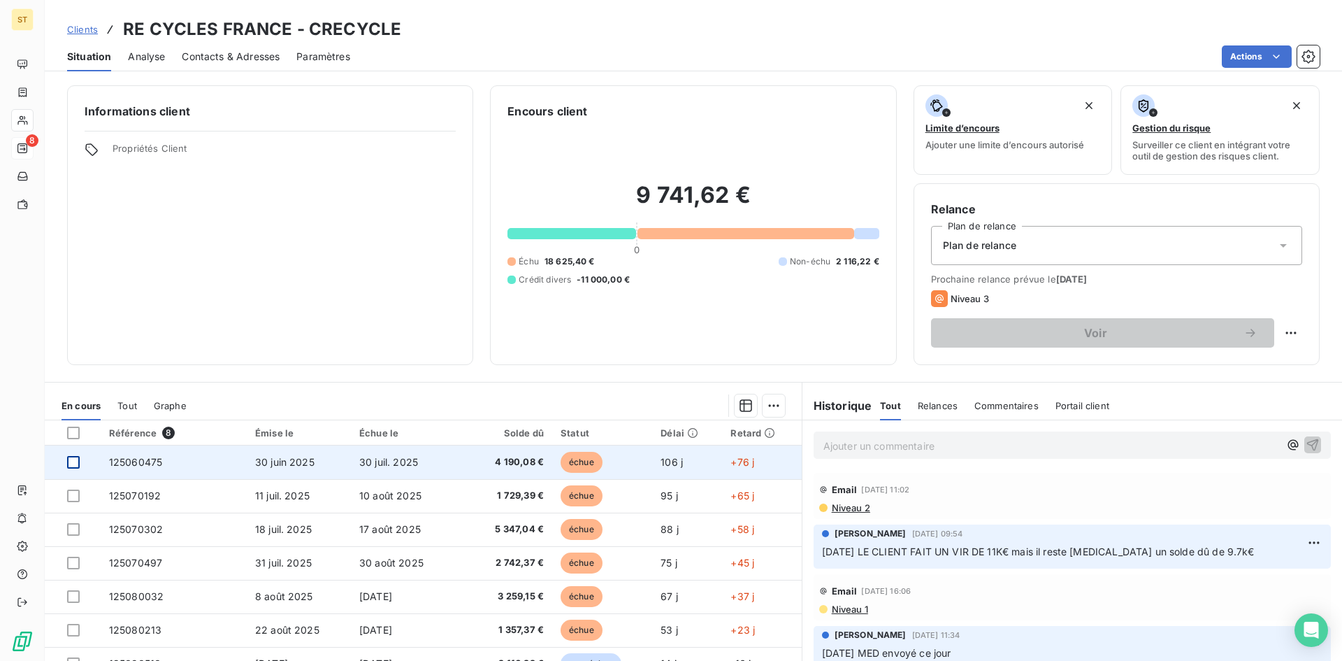
drag, startPoint x: 73, startPoint y: 464, endPoint x: 85, endPoint y: 488, distance: 26.6
click at [75, 466] on div at bounding box center [73, 462] width 13 height 13
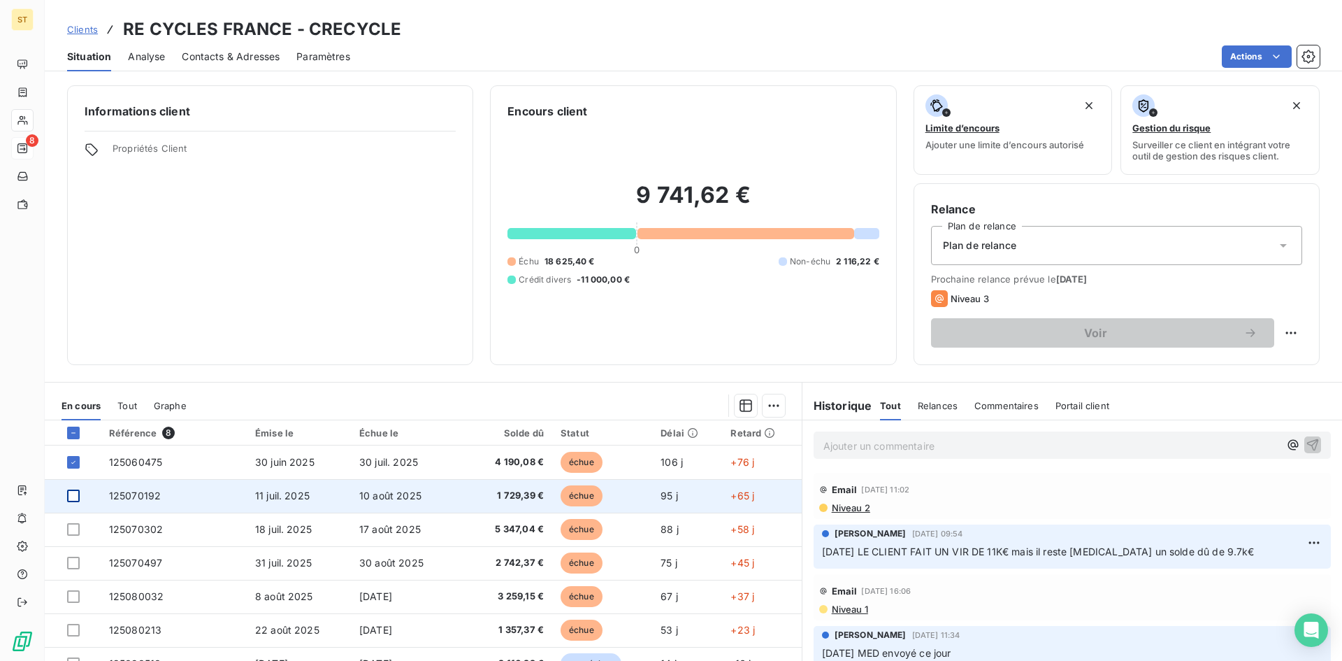
click at [76, 495] on div at bounding box center [73, 495] width 13 height 13
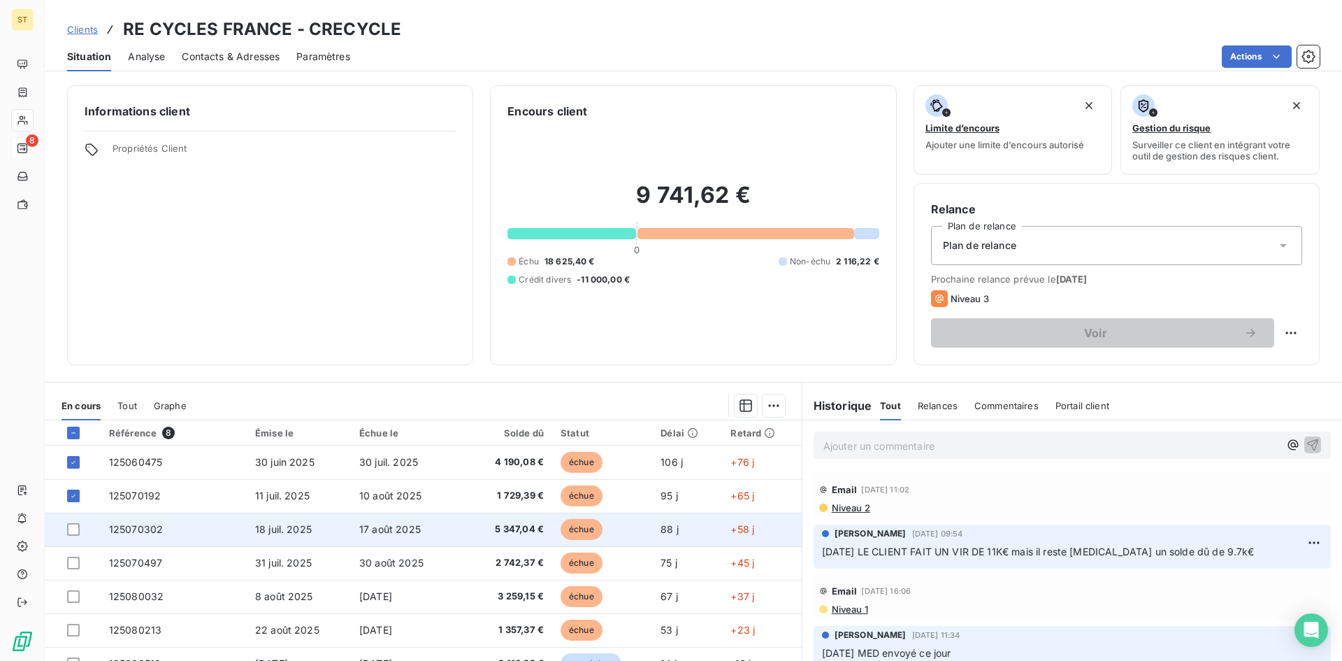
click at [80, 534] on div at bounding box center [79, 529] width 25 height 13
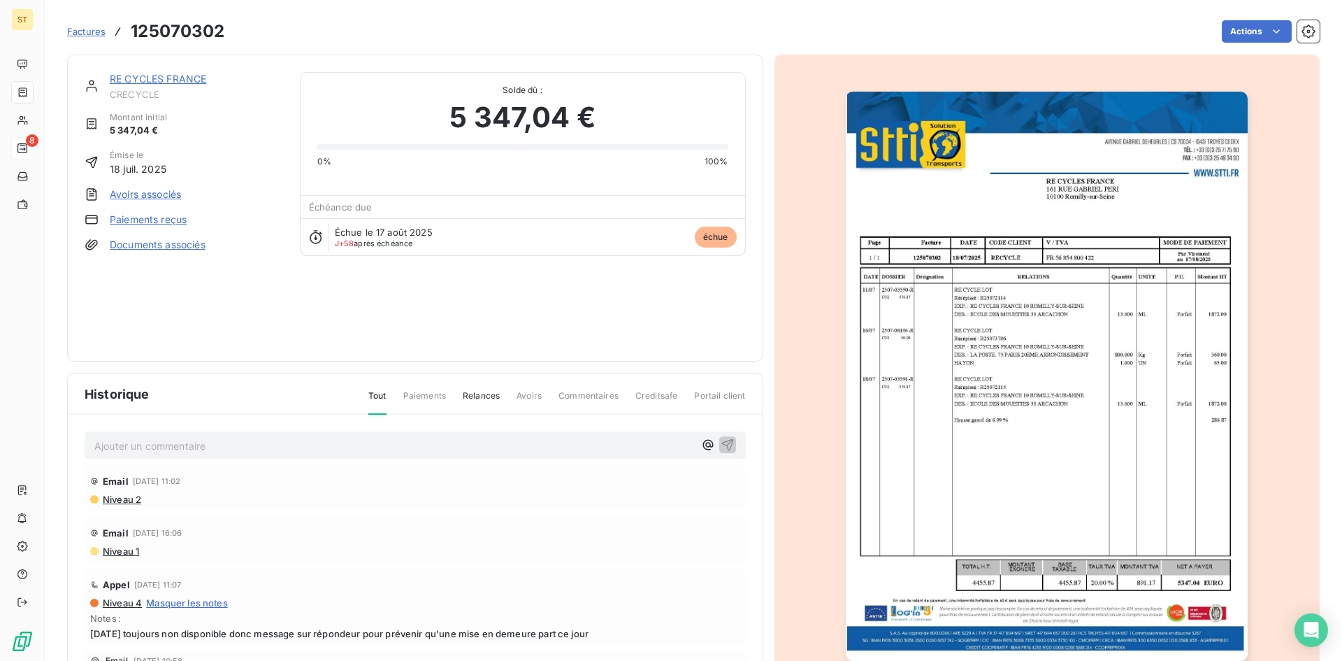
click at [97, 34] on span "Factures" at bounding box center [86, 31] width 38 height 11
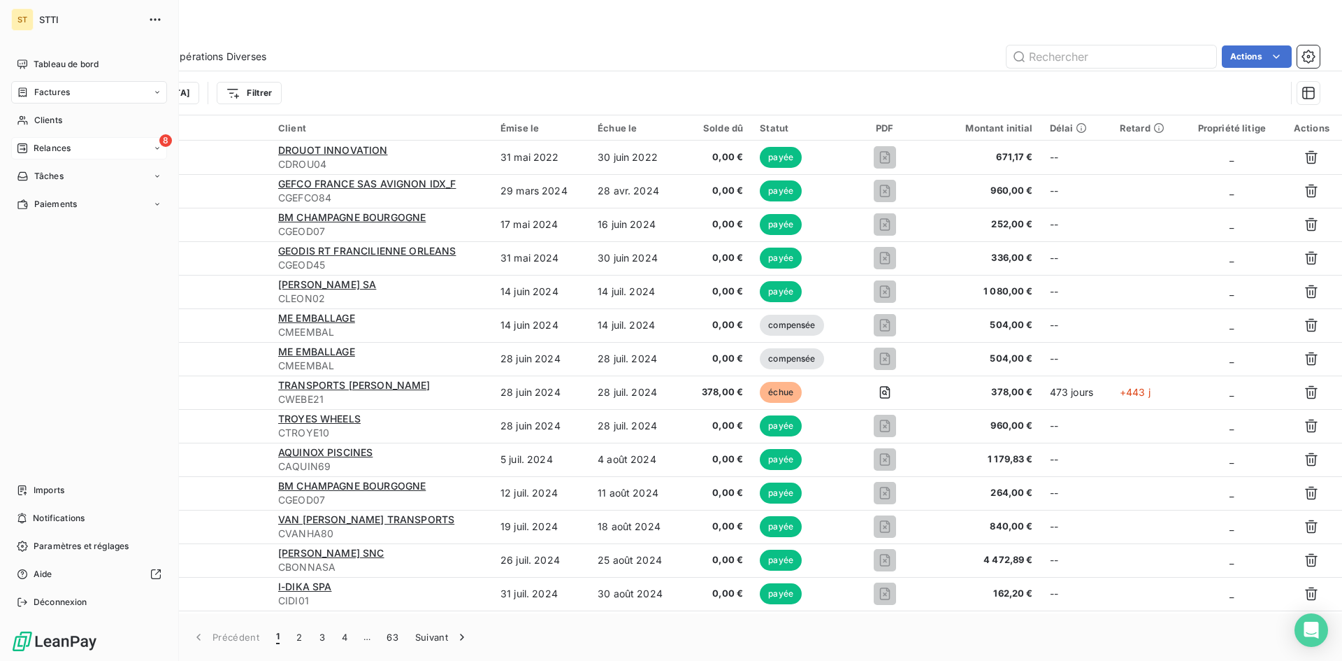
click at [41, 120] on span "Clients" at bounding box center [48, 120] width 28 height 13
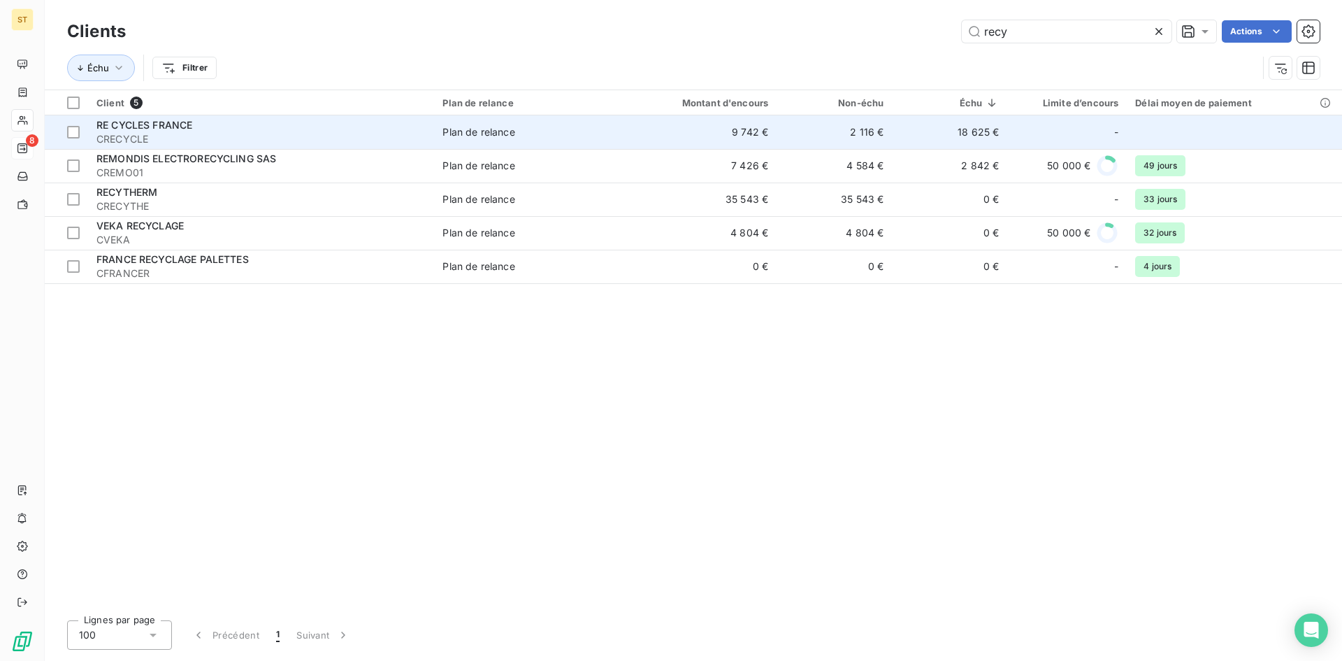
click at [163, 141] on span "CRECYCLE" at bounding box center [260, 139] width 329 height 14
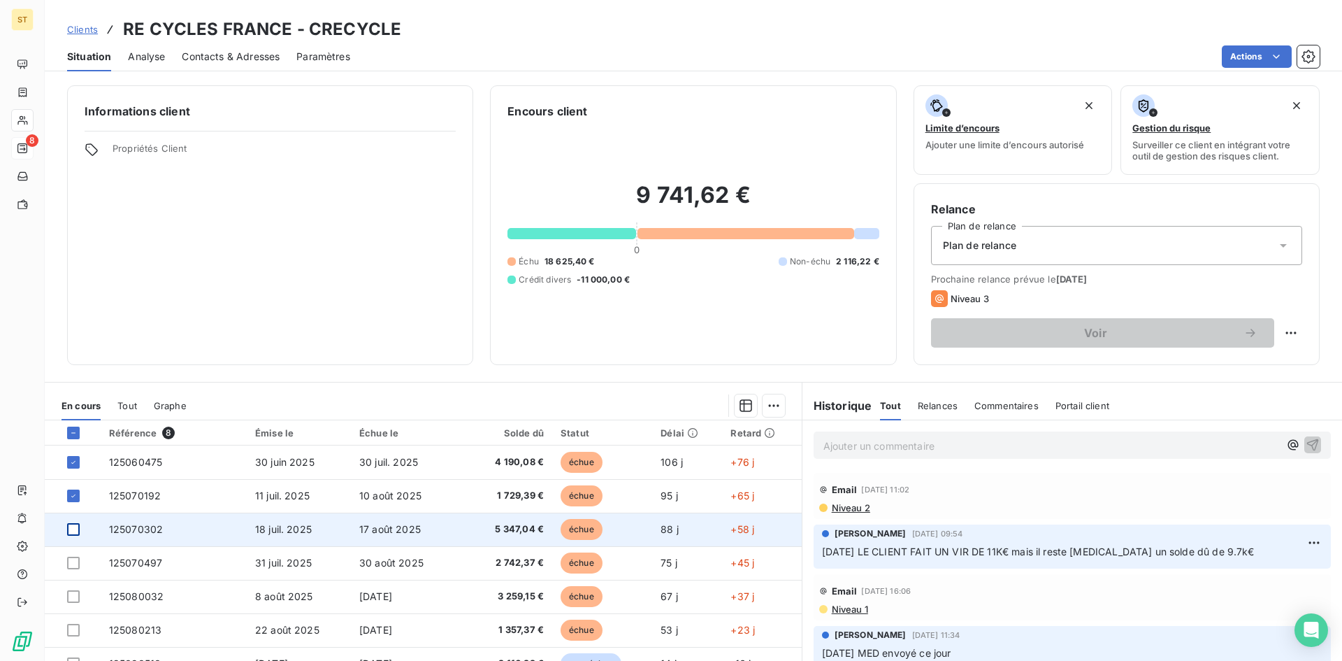
click at [78, 530] on div at bounding box center [73, 529] width 13 height 13
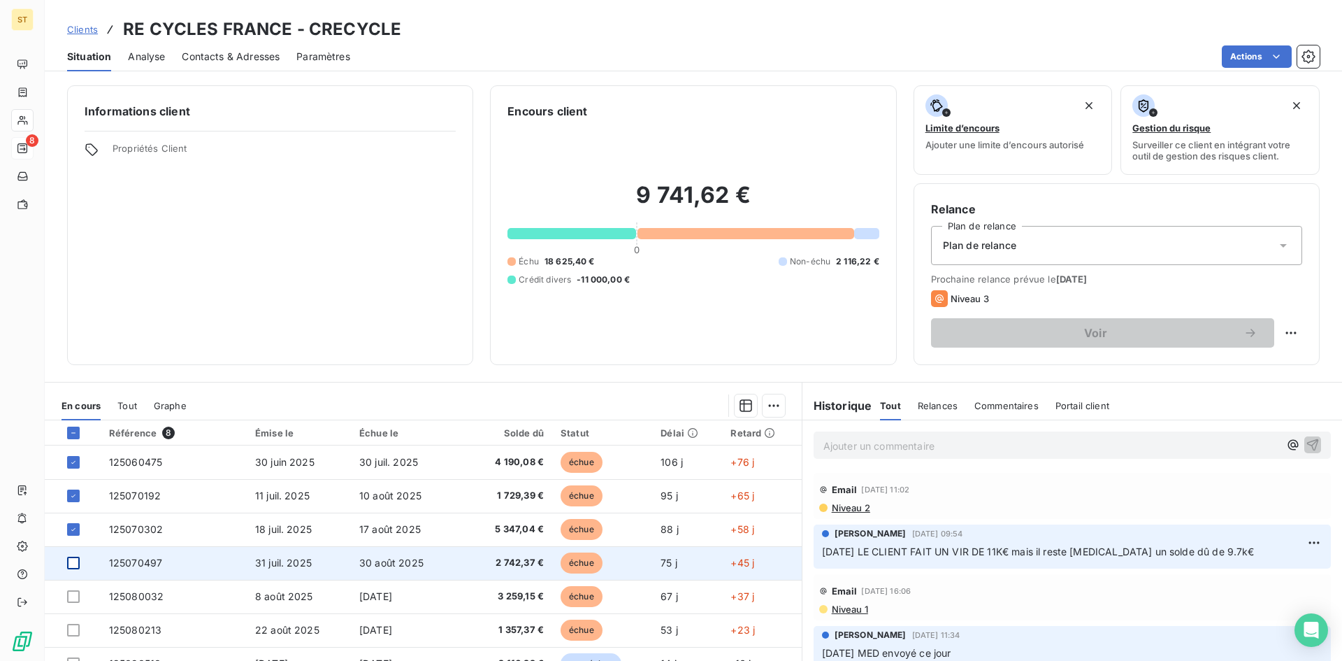
click at [69, 566] on div at bounding box center [73, 563] width 13 height 13
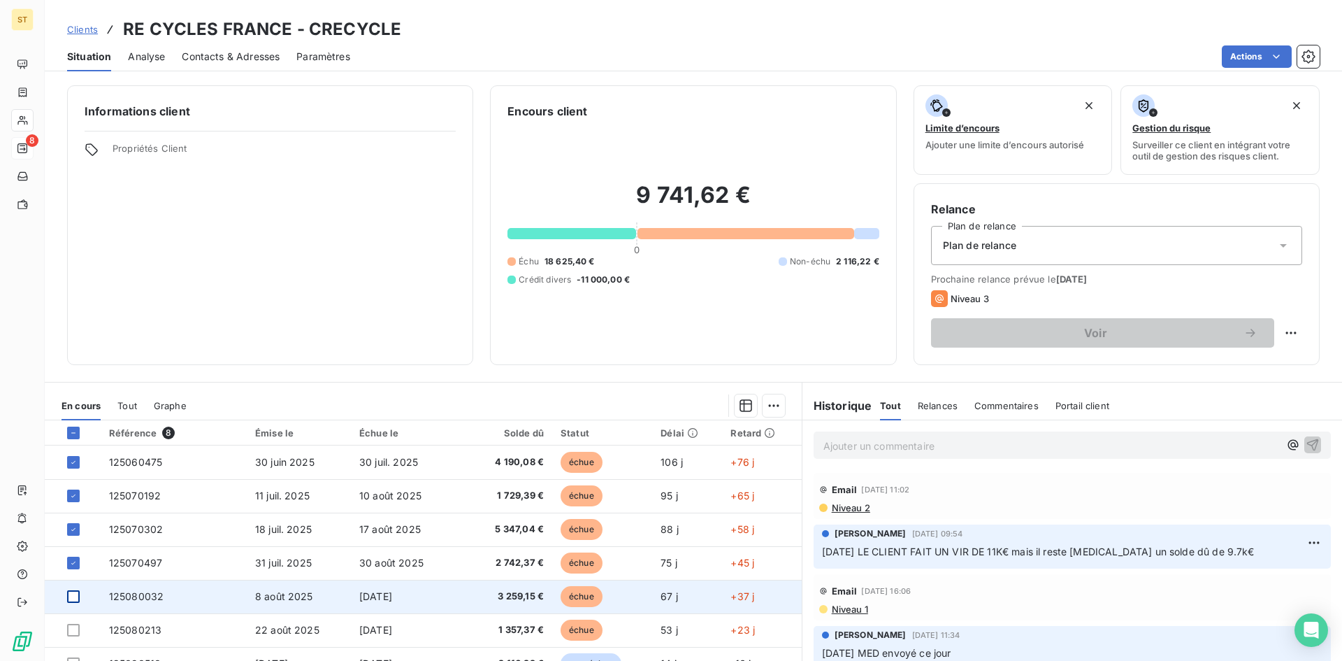
click at [71, 601] on div at bounding box center [73, 596] width 13 height 13
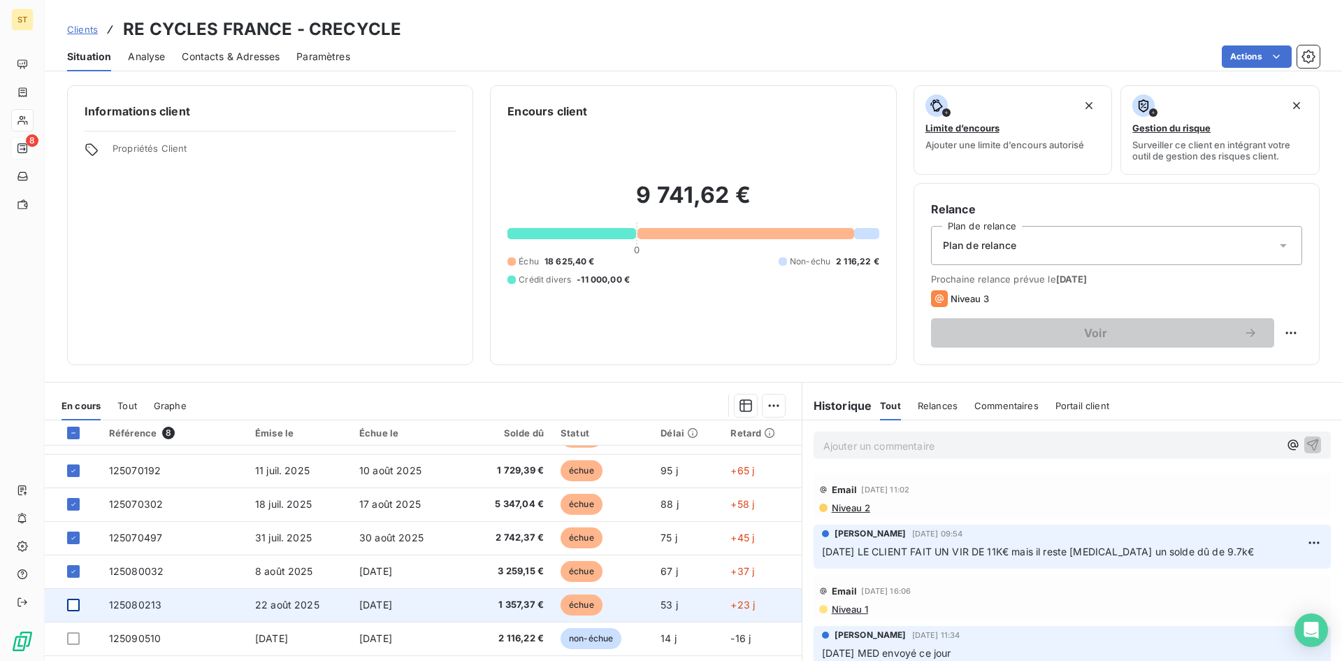
click at [76, 605] on div at bounding box center [73, 604] width 13 height 13
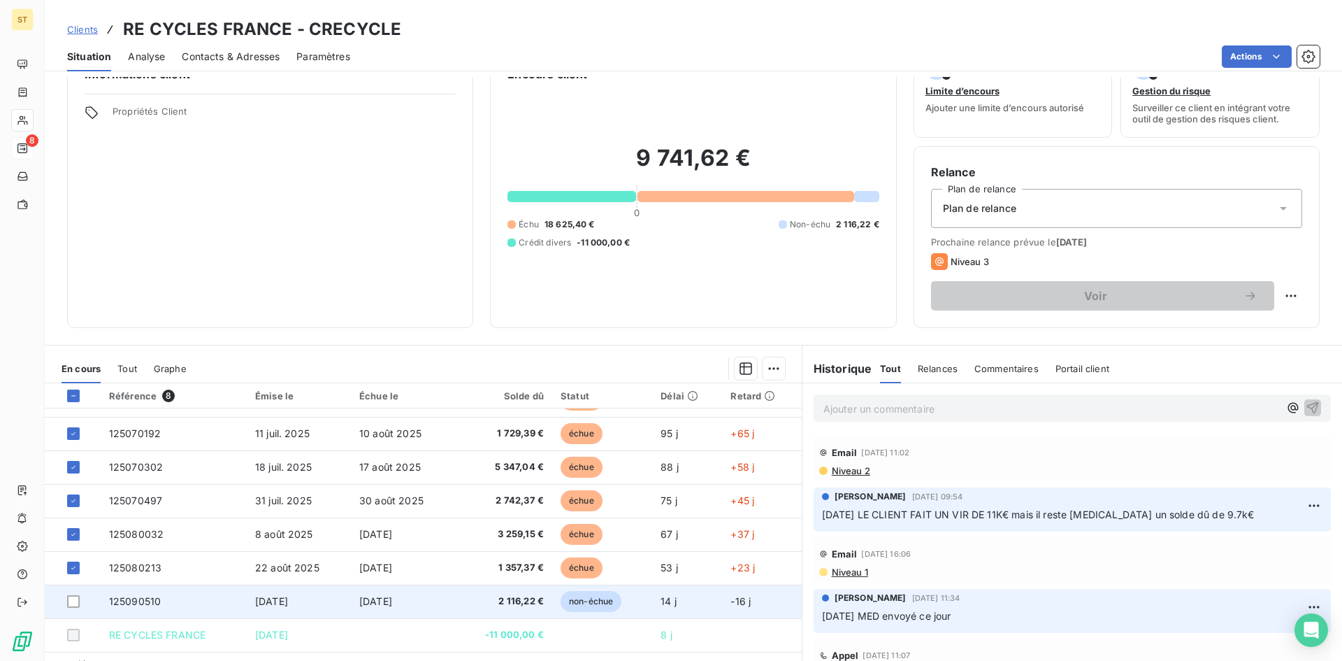
scroll to position [71, 0]
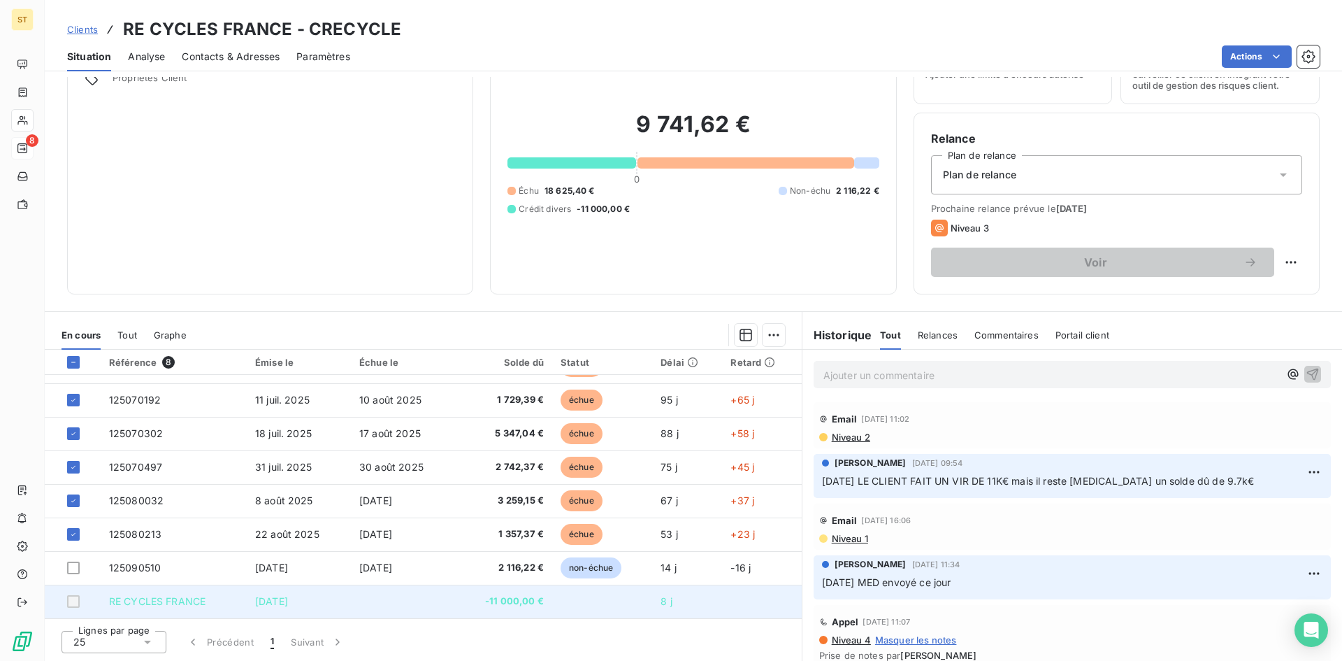
click at [74, 604] on div at bounding box center [73, 601] width 13 height 13
click at [74, 599] on div at bounding box center [73, 601] width 13 height 13
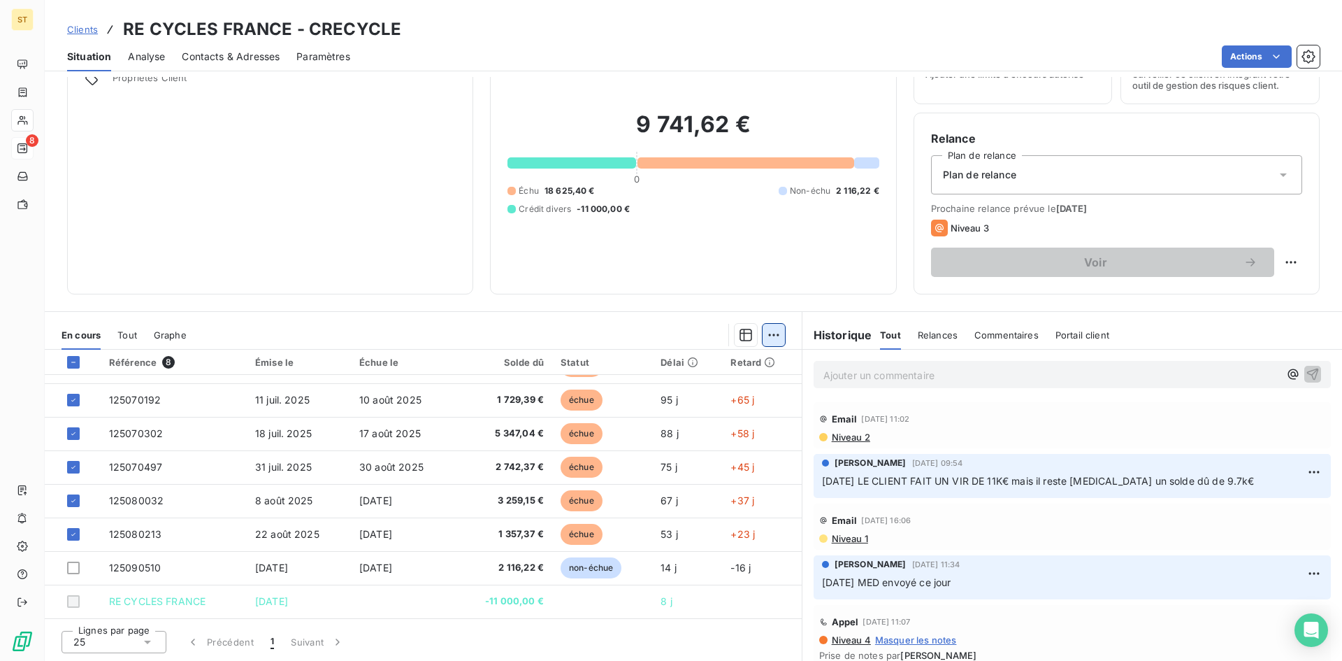
click at [770, 329] on html "ST 8 Clients RE CYCLES FRANCE - CRECYCLE Situation Analyse Contacts & Adresses …" at bounding box center [671, 330] width 1342 height 661
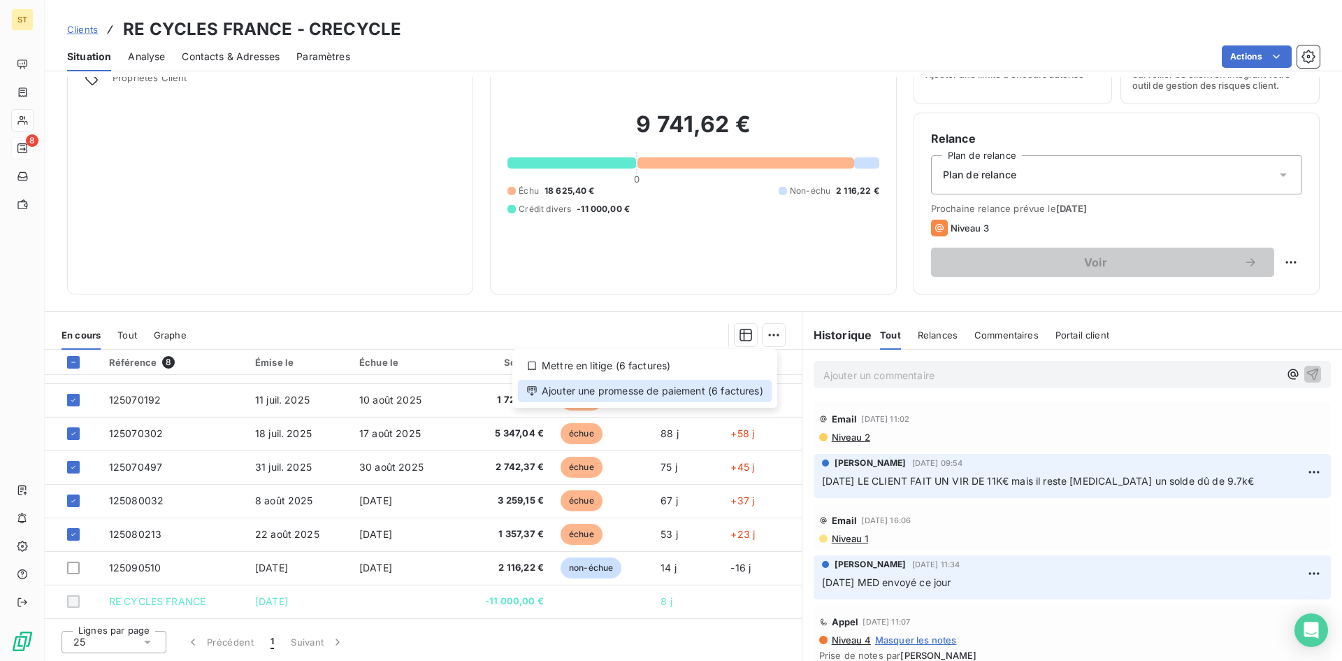
click at [566, 393] on div "Ajouter une promesse de paiement (6 factures)" at bounding box center [645, 391] width 254 height 22
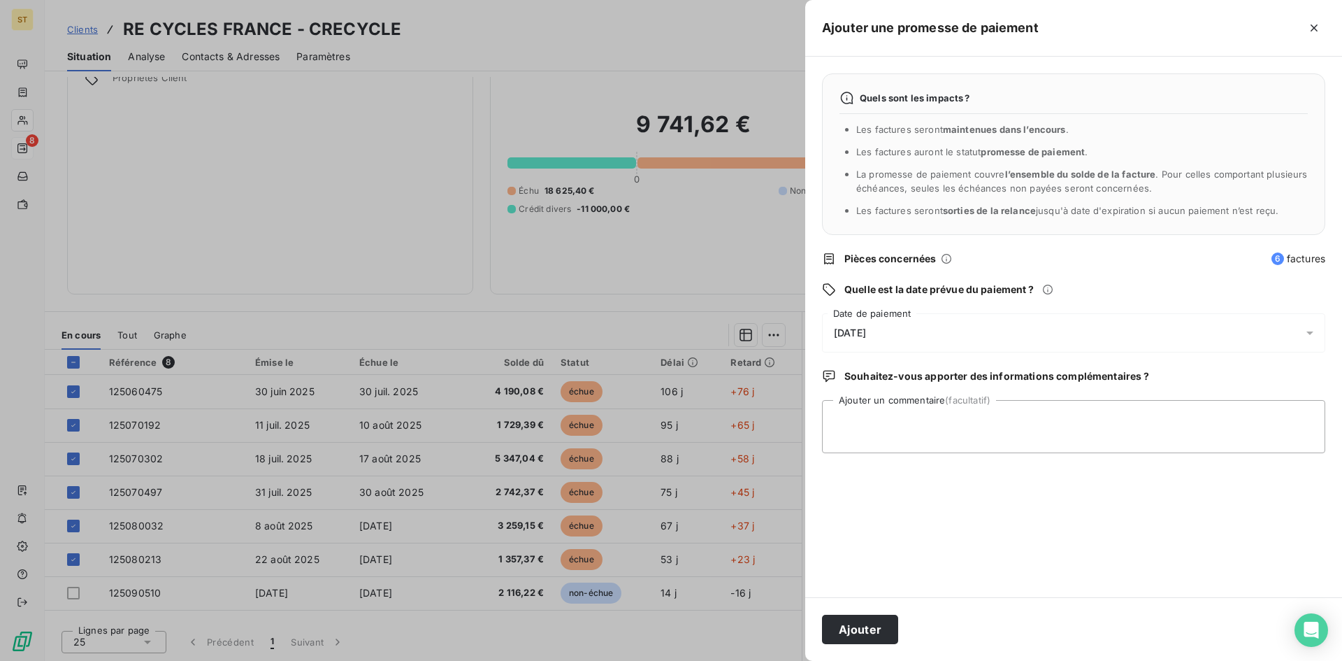
click at [843, 331] on span "[DATE]" at bounding box center [850, 332] width 32 height 11
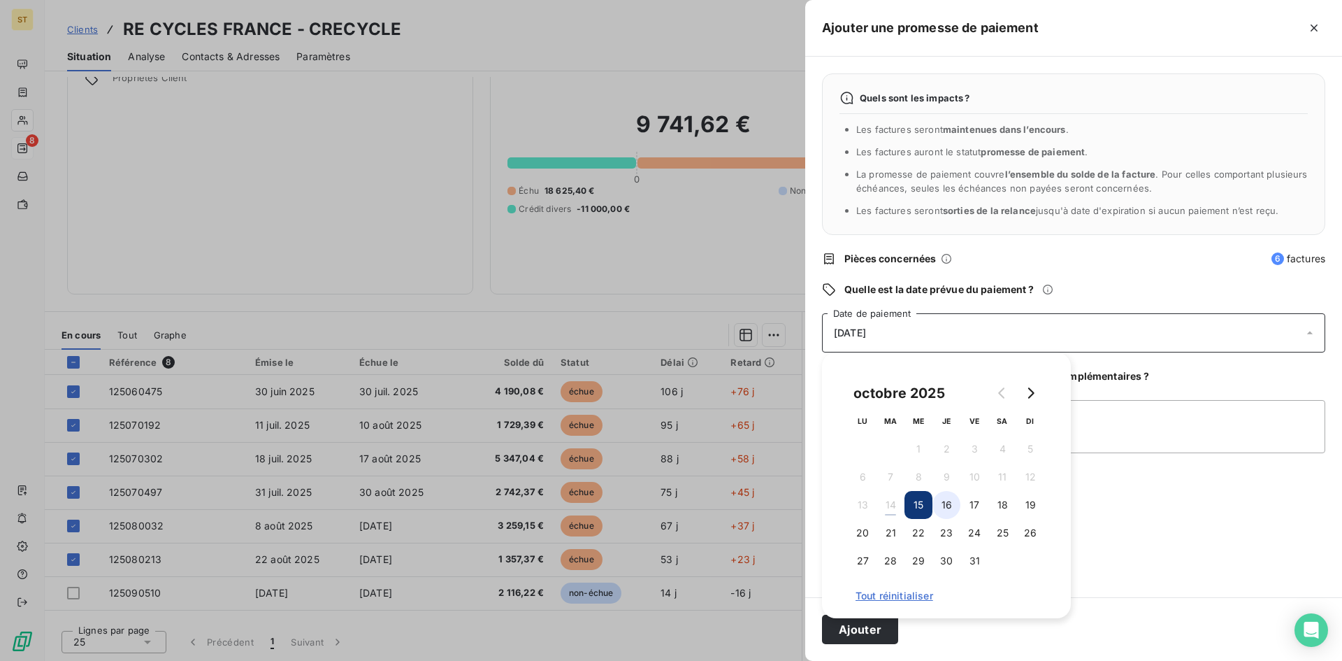
click at [951, 503] on button "16" at bounding box center [947, 505] width 28 height 28
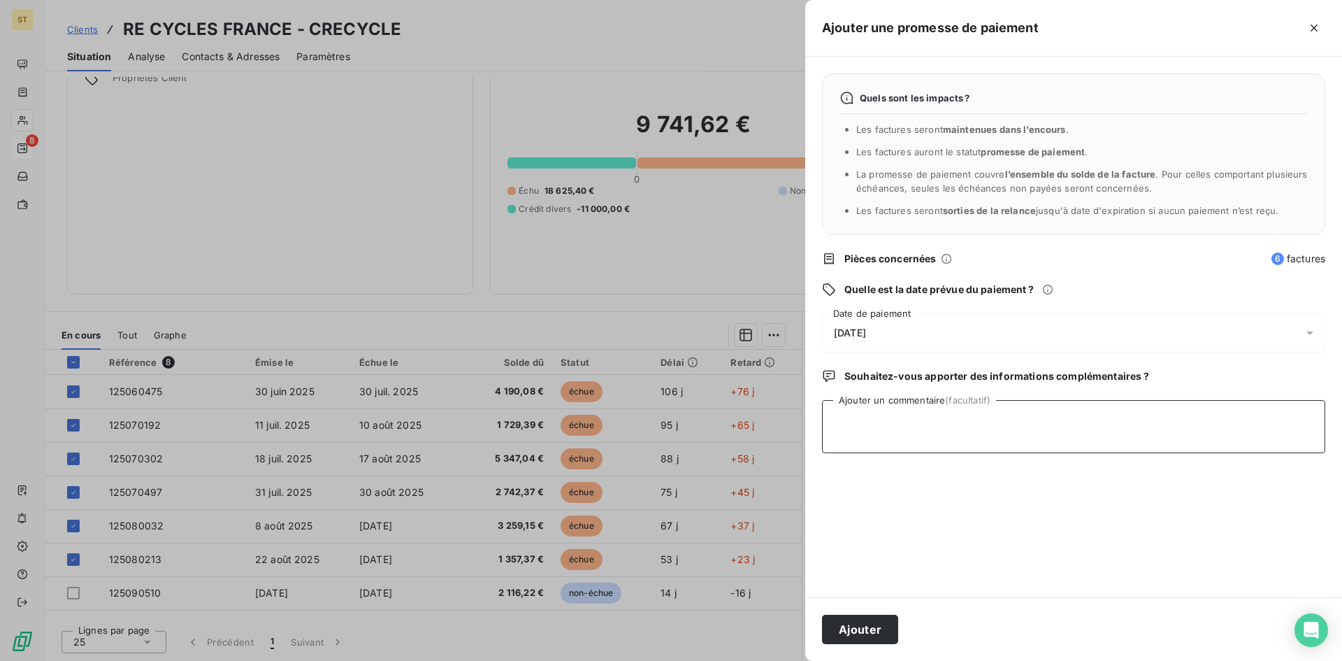
click at [1186, 443] on textarea "Ajouter un commentaire (facultatif)" at bounding box center [1073, 426] width 503 height 53
click at [852, 631] on button "Ajouter" at bounding box center [860, 629] width 76 height 29
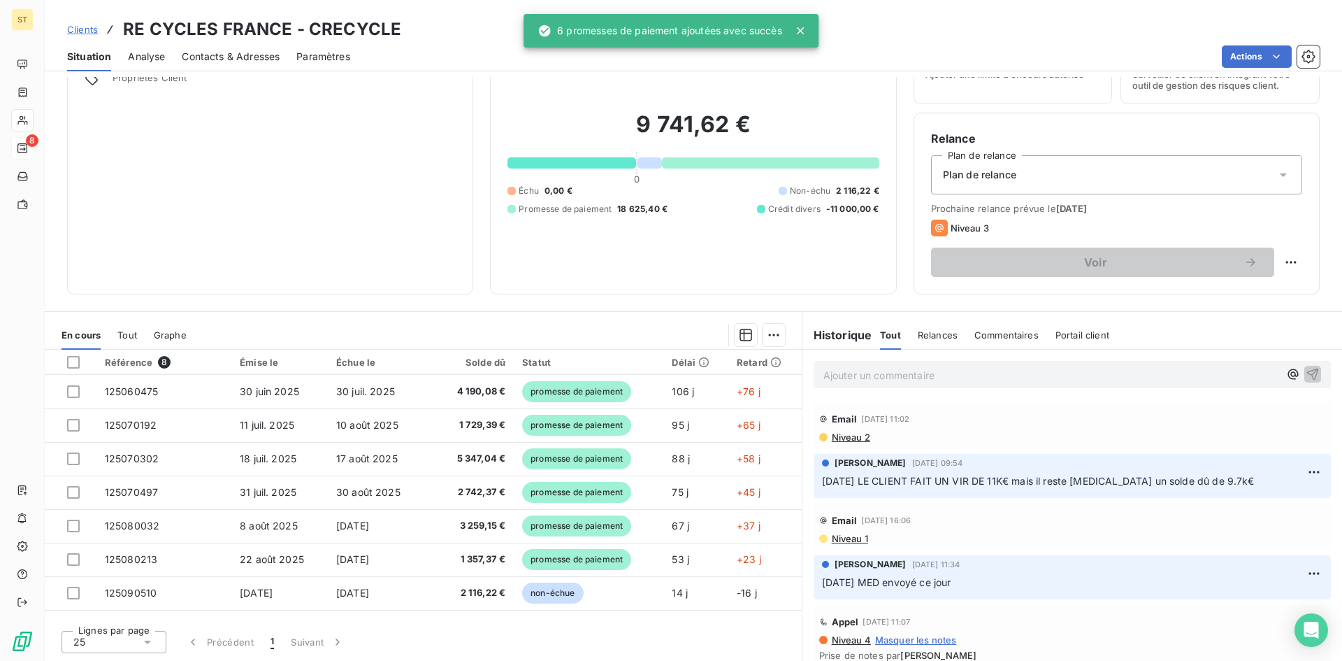
scroll to position [22, 0]
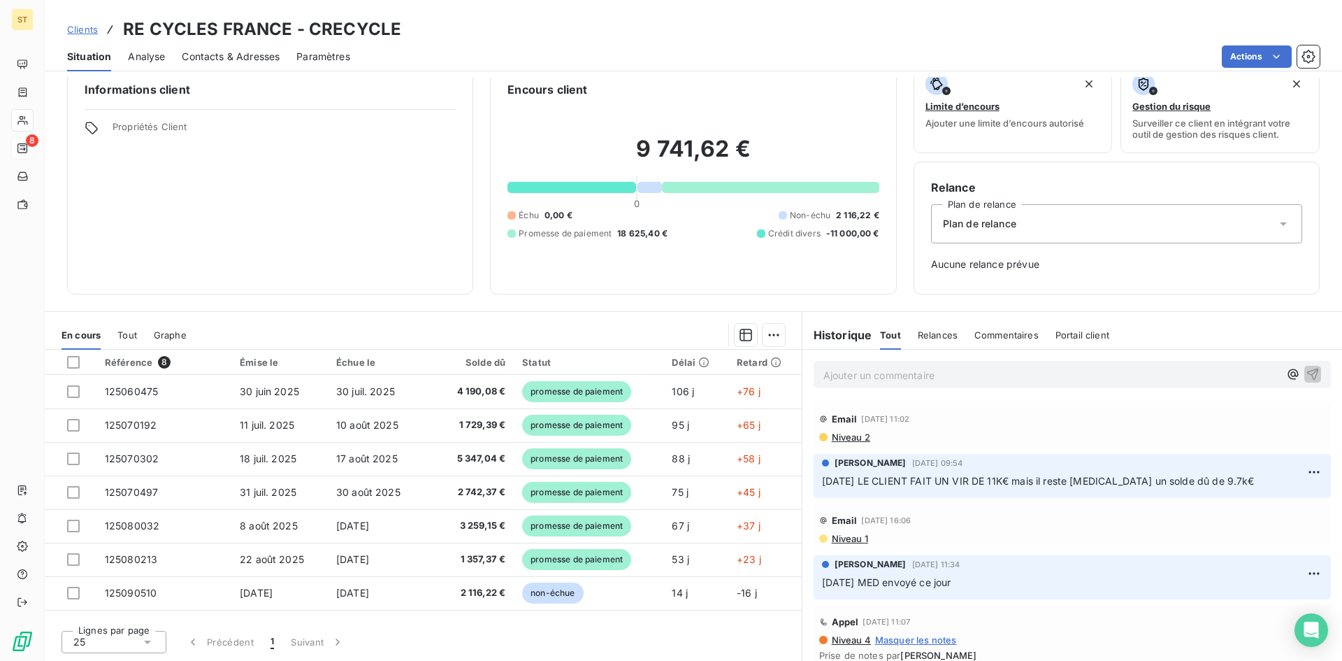
click at [842, 375] on p "Ajouter un commentaire ﻿" at bounding box center [1052, 374] width 456 height 17
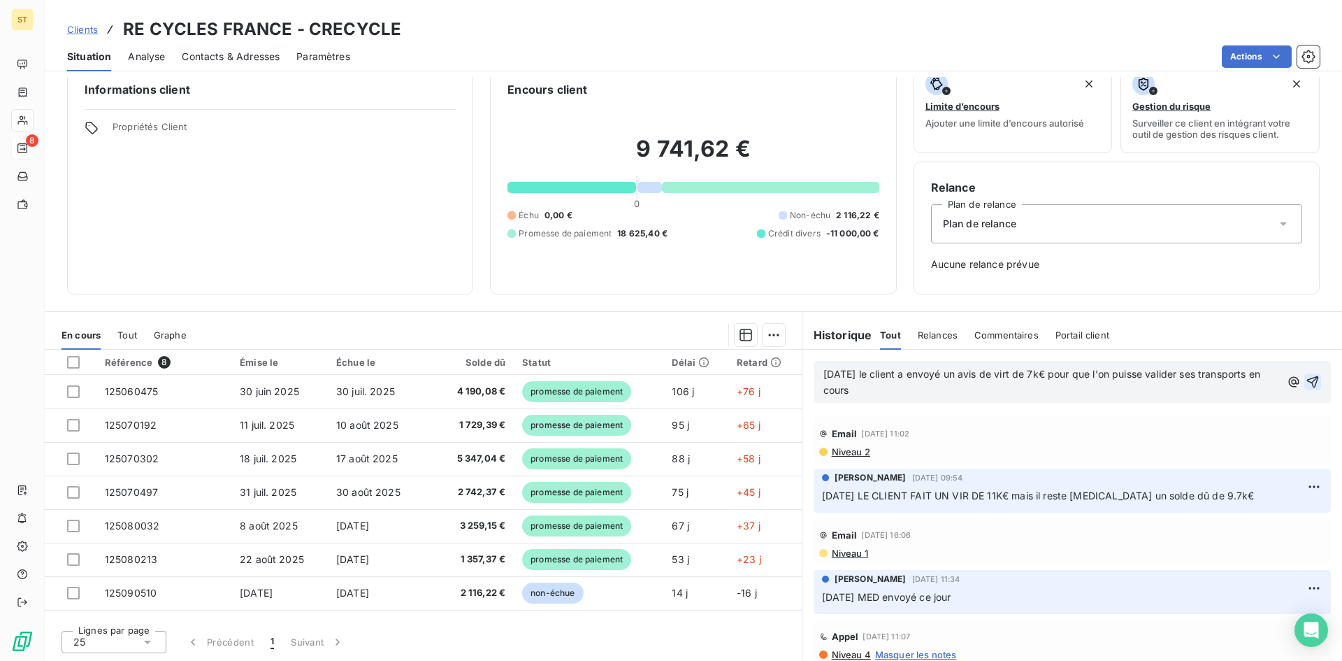
click at [1306, 380] on icon "button" at bounding box center [1313, 382] width 14 height 14
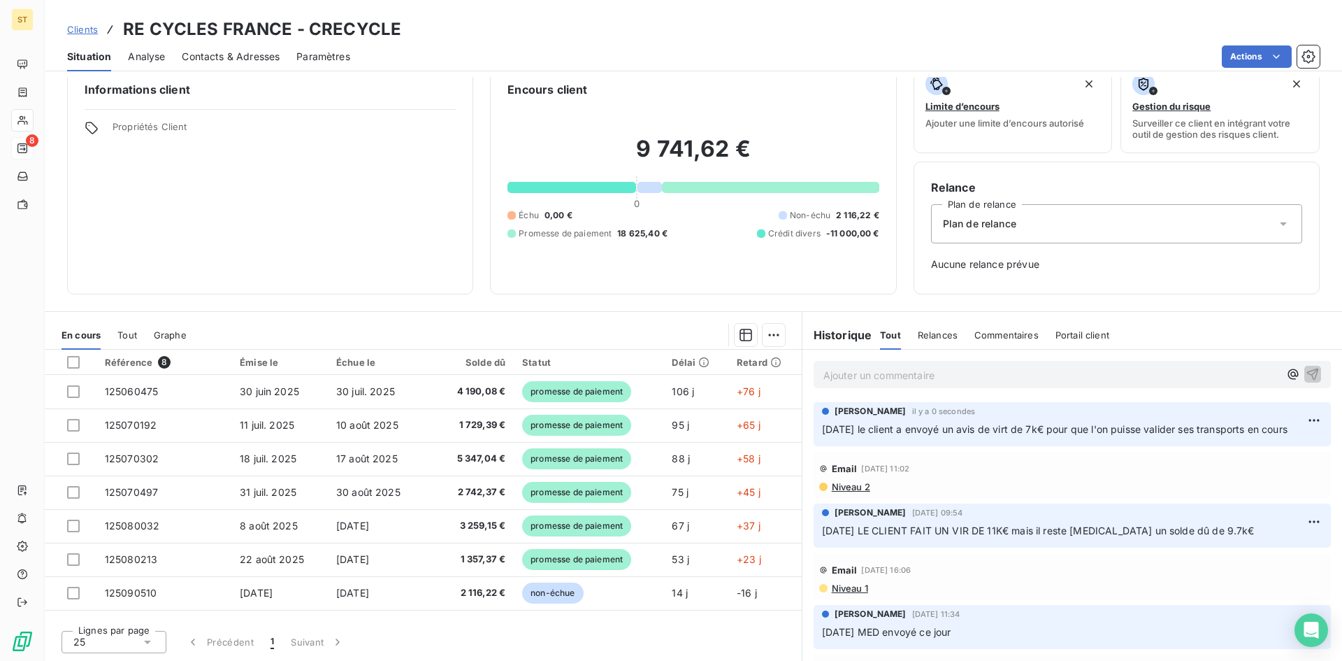
click at [73, 31] on span "Clients" at bounding box center [82, 29] width 31 height 11
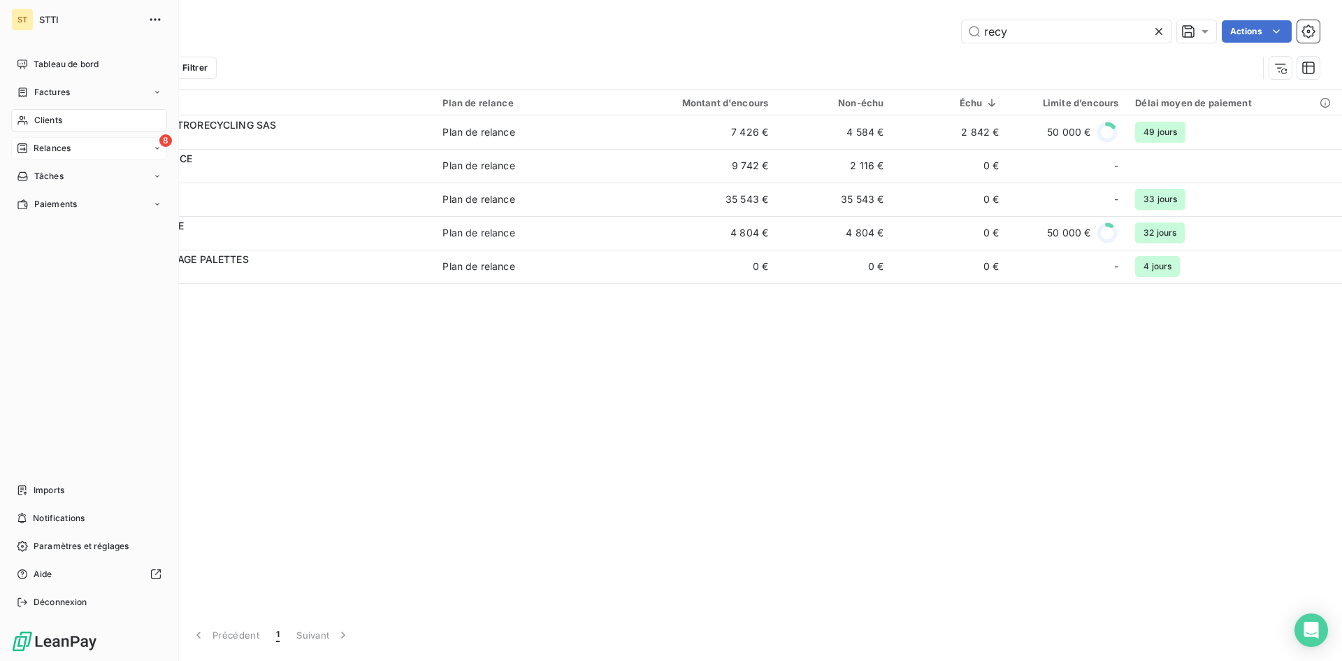
click at [44, 121] on span "Clients" at bounding box center [48, 120] width 28 height 13
click at [52, 151] on span "Relances" at bounding box center [52, 148] width 37 height 13
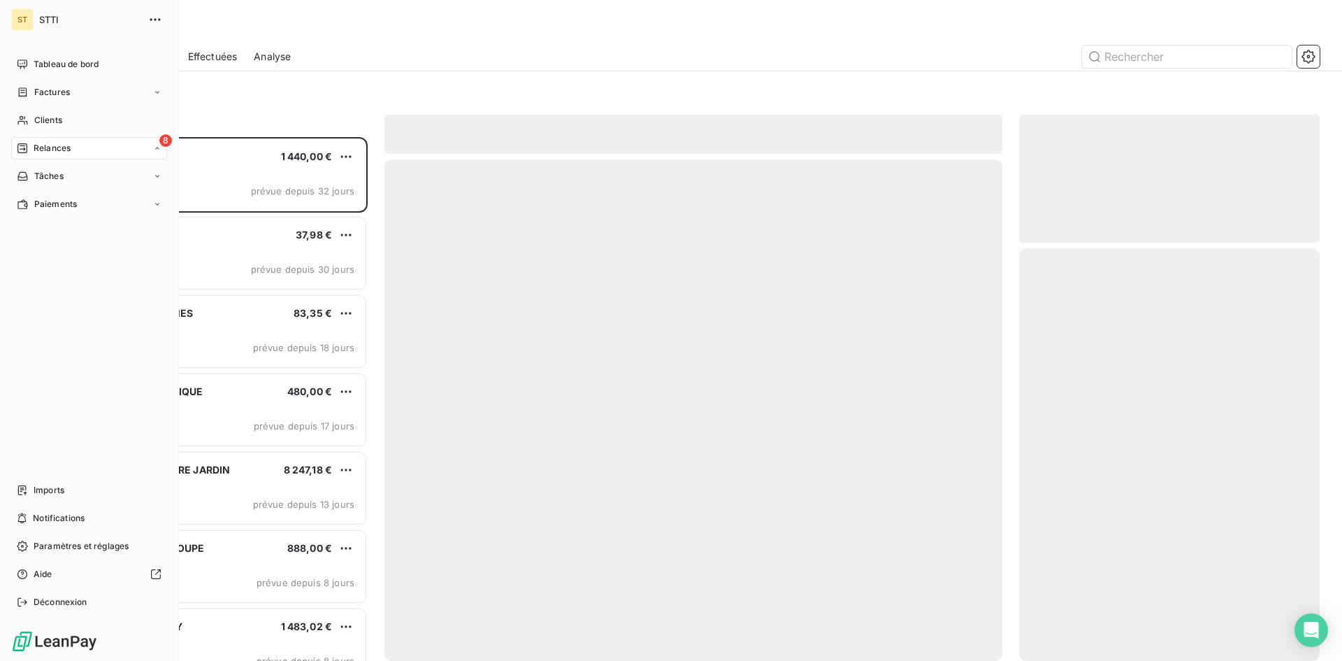
scroll to position [513, 290]
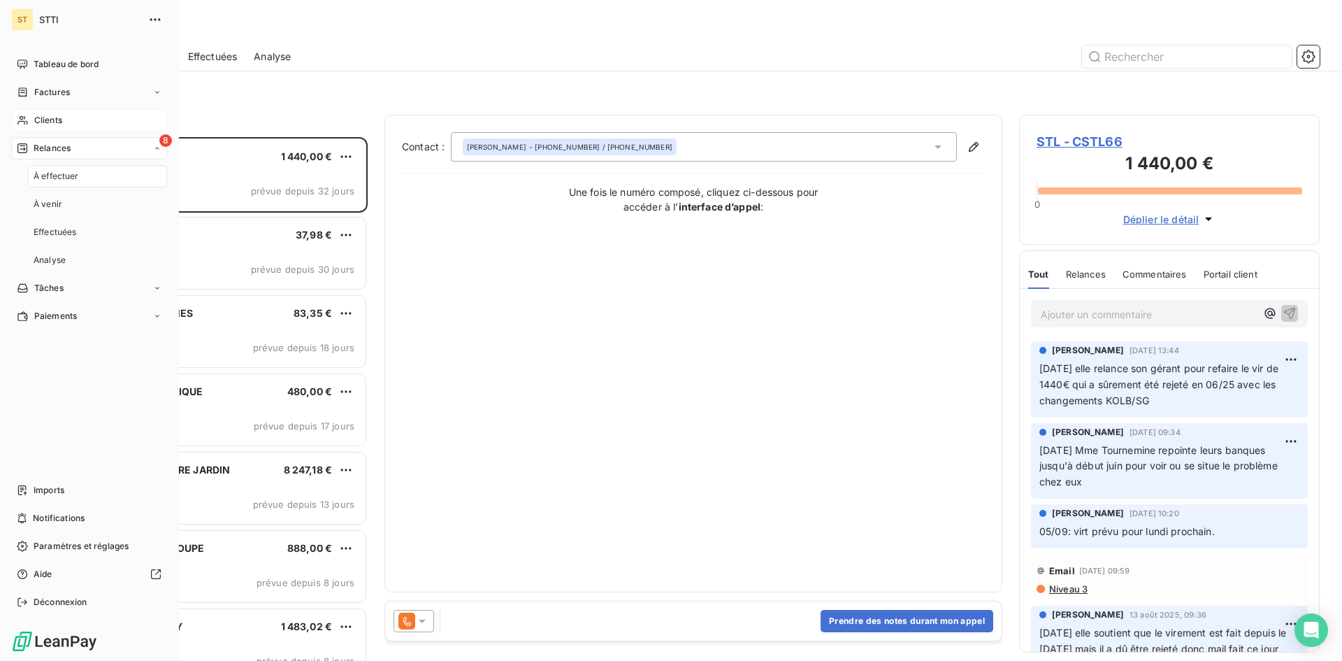
click at [43, 120] on span "Clients" at bounding box center [48, 120] width 28 height 13
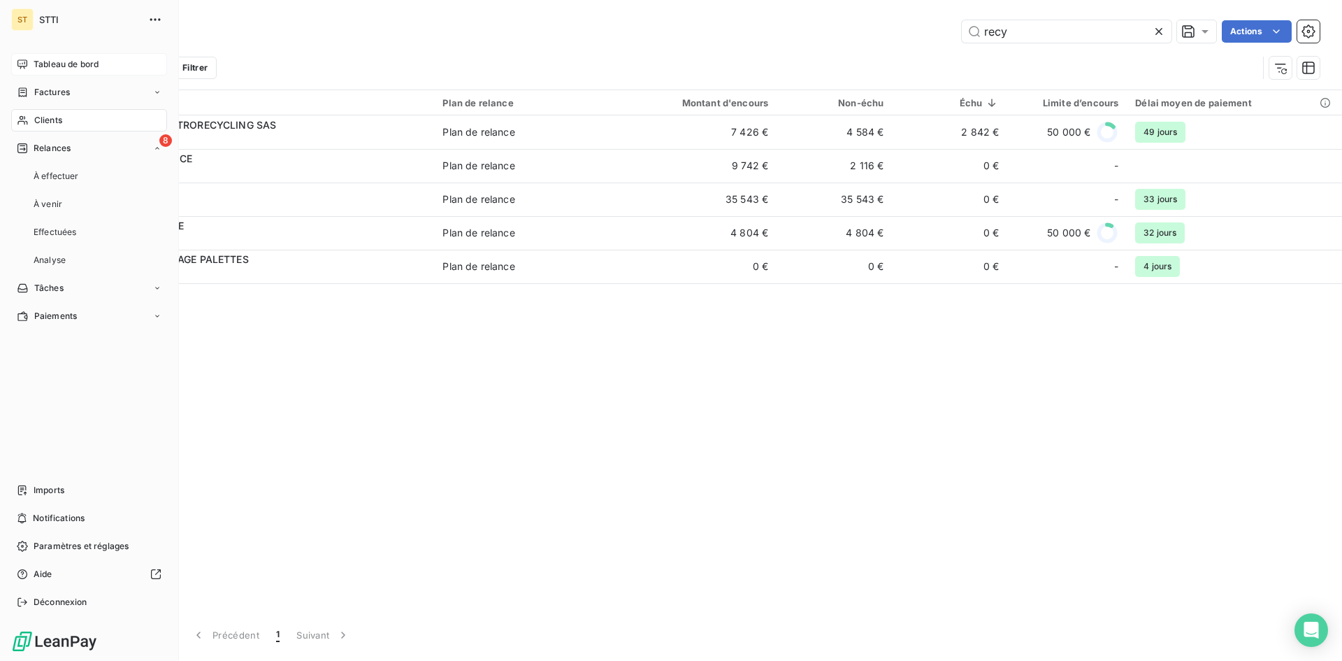
click at [41, 66] on span "Tableau de bord" at bounding box center [66, 64] width 65 height 13
